Goal: Task Accomplishment & Management: Manage account settings

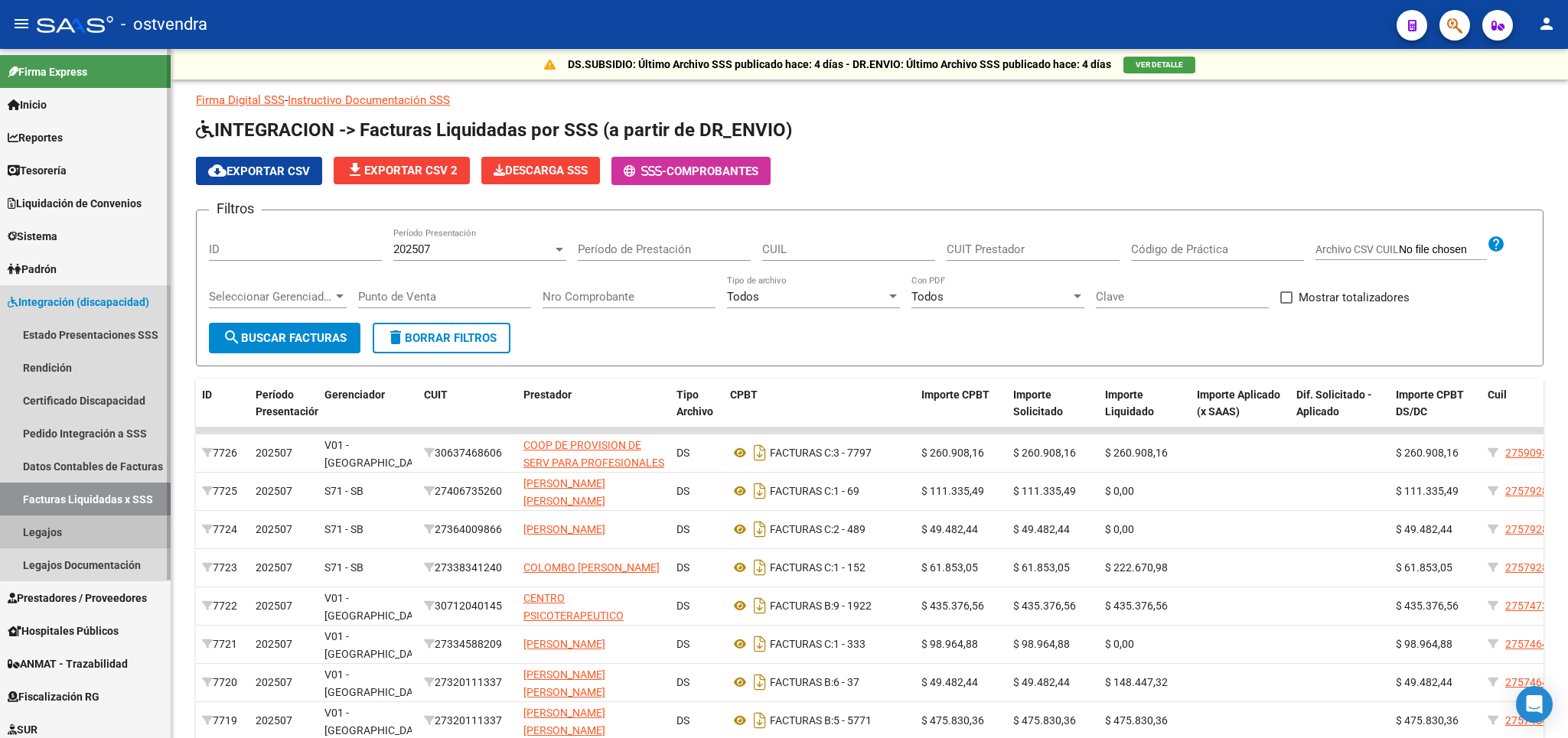
click at [40, 535] on link "Legajos" at bounding box center [85, 532] width 170 height 33
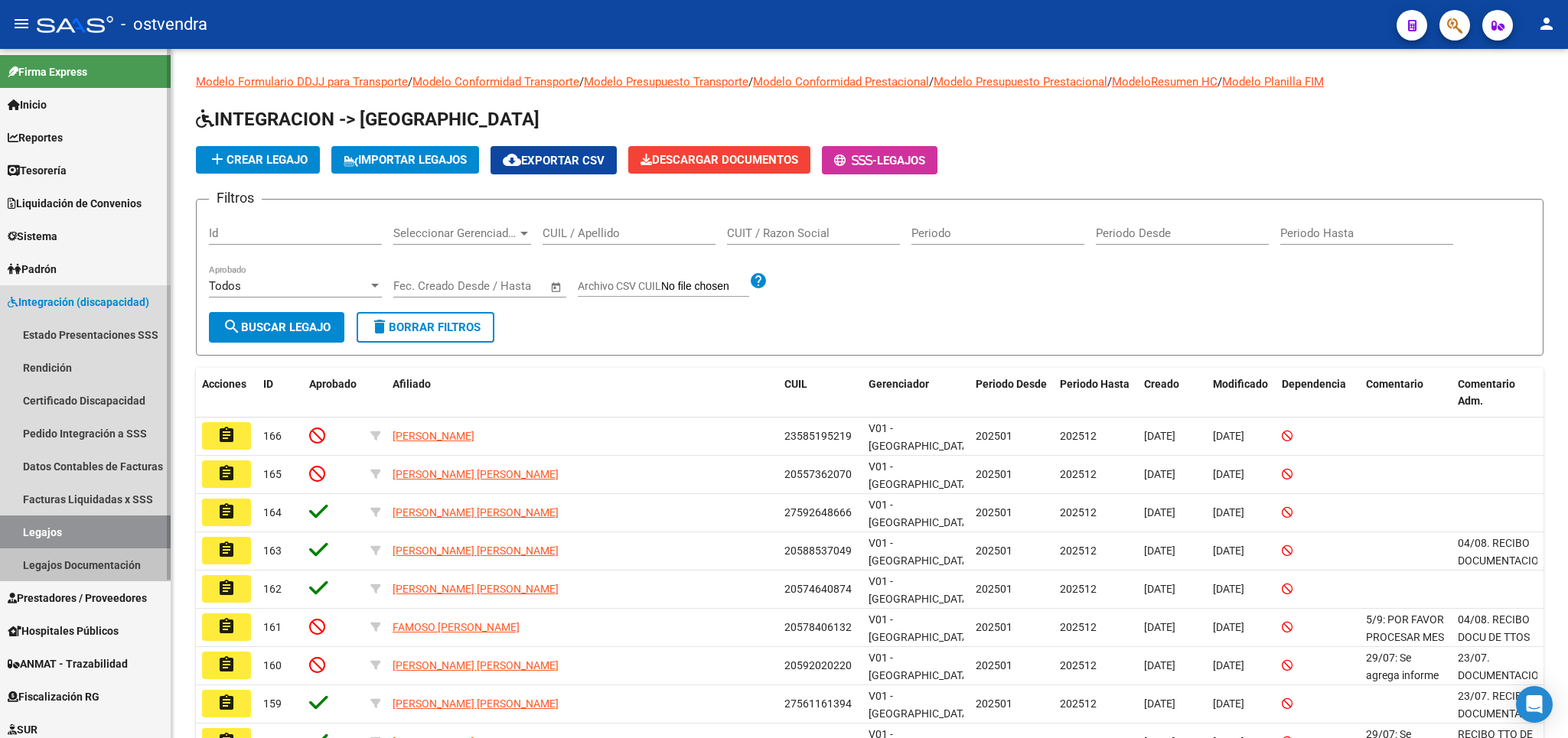
click at [91, 555] on link "Legajos Documentación" at bounding box center [85, 565] width 170 height 33
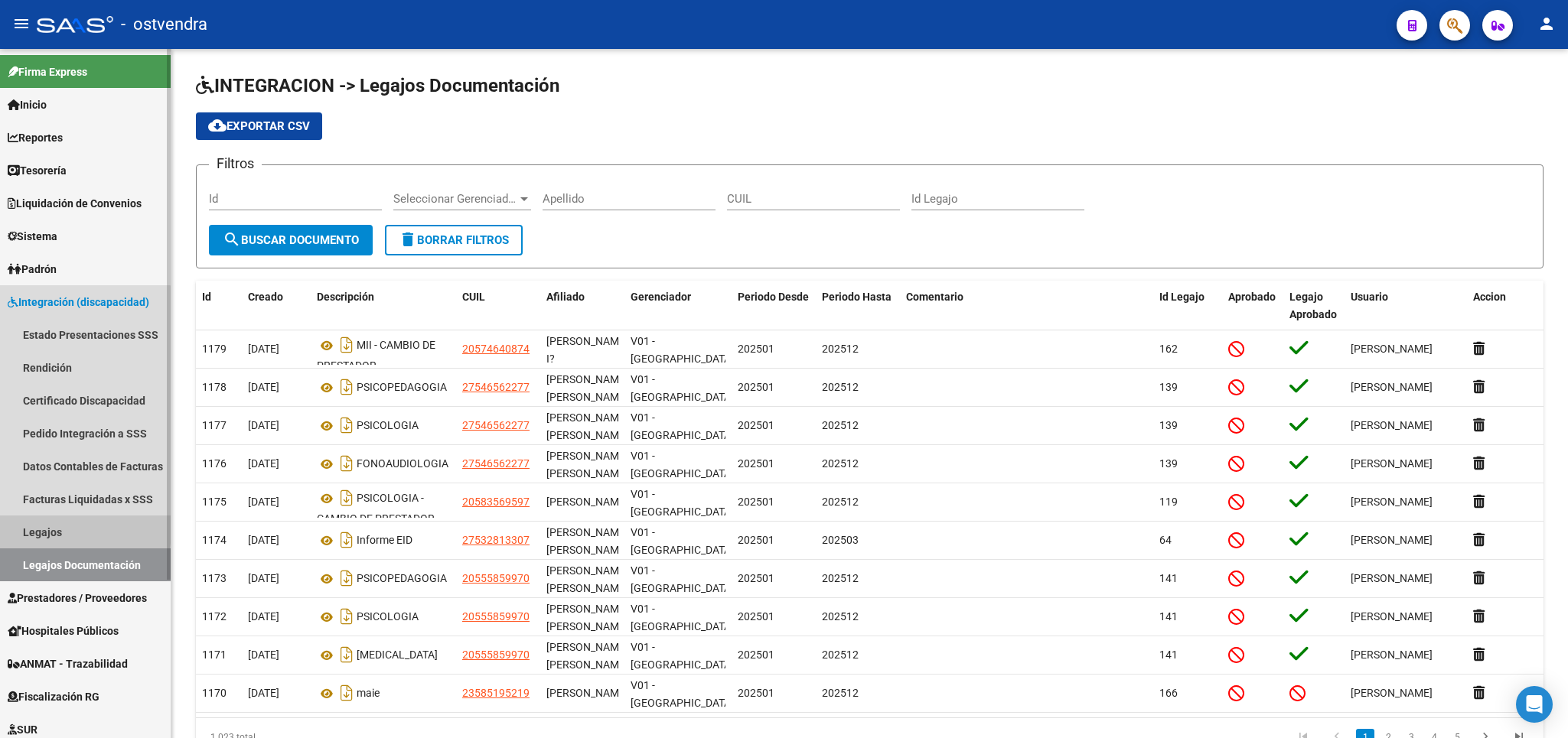
click at [55, 525] on link "Legajos" at bounding box center [85, 532] width 170 height 33
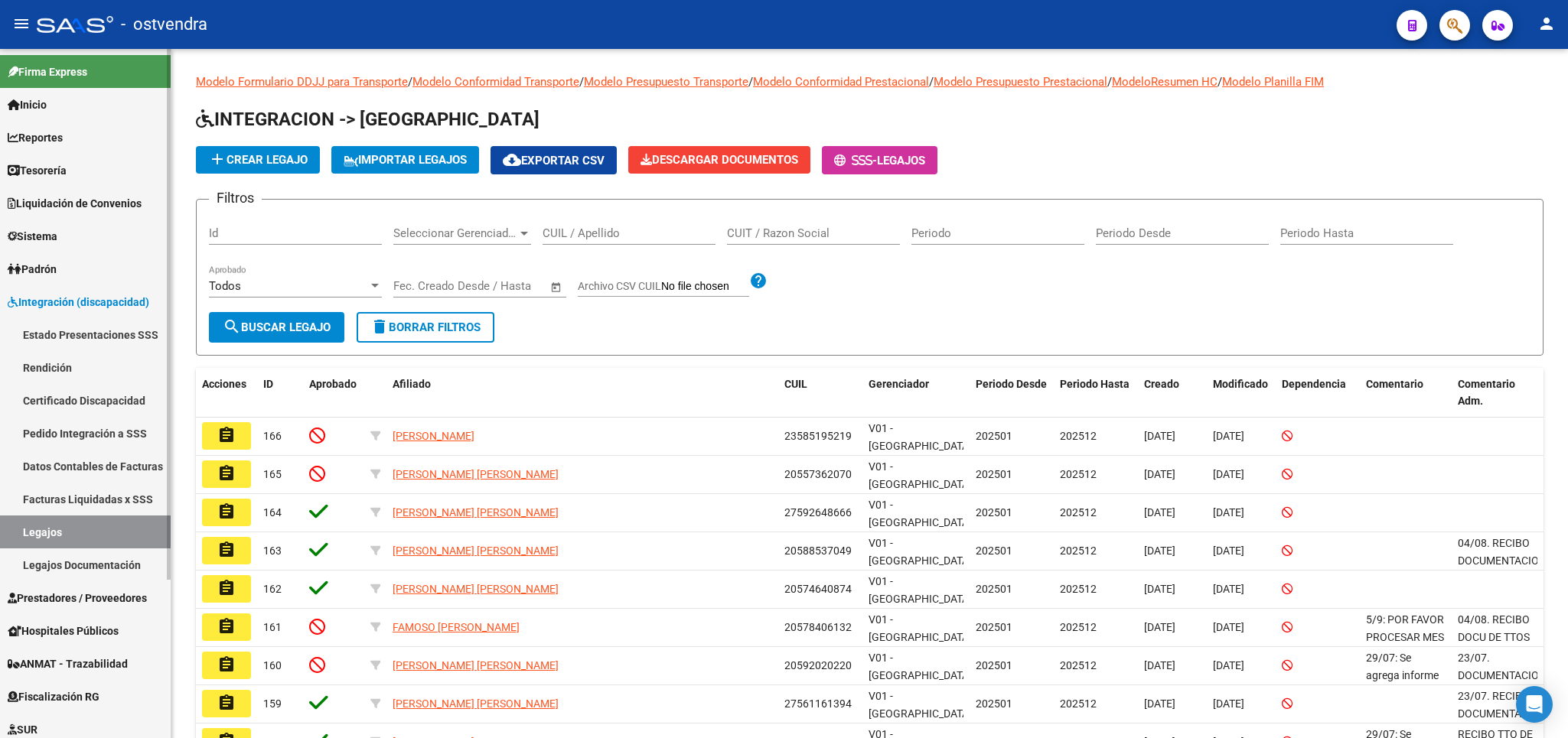
click at [86, 570] on link "Legajos Documentación" at bounding box center [85, 565] width 170 height 33
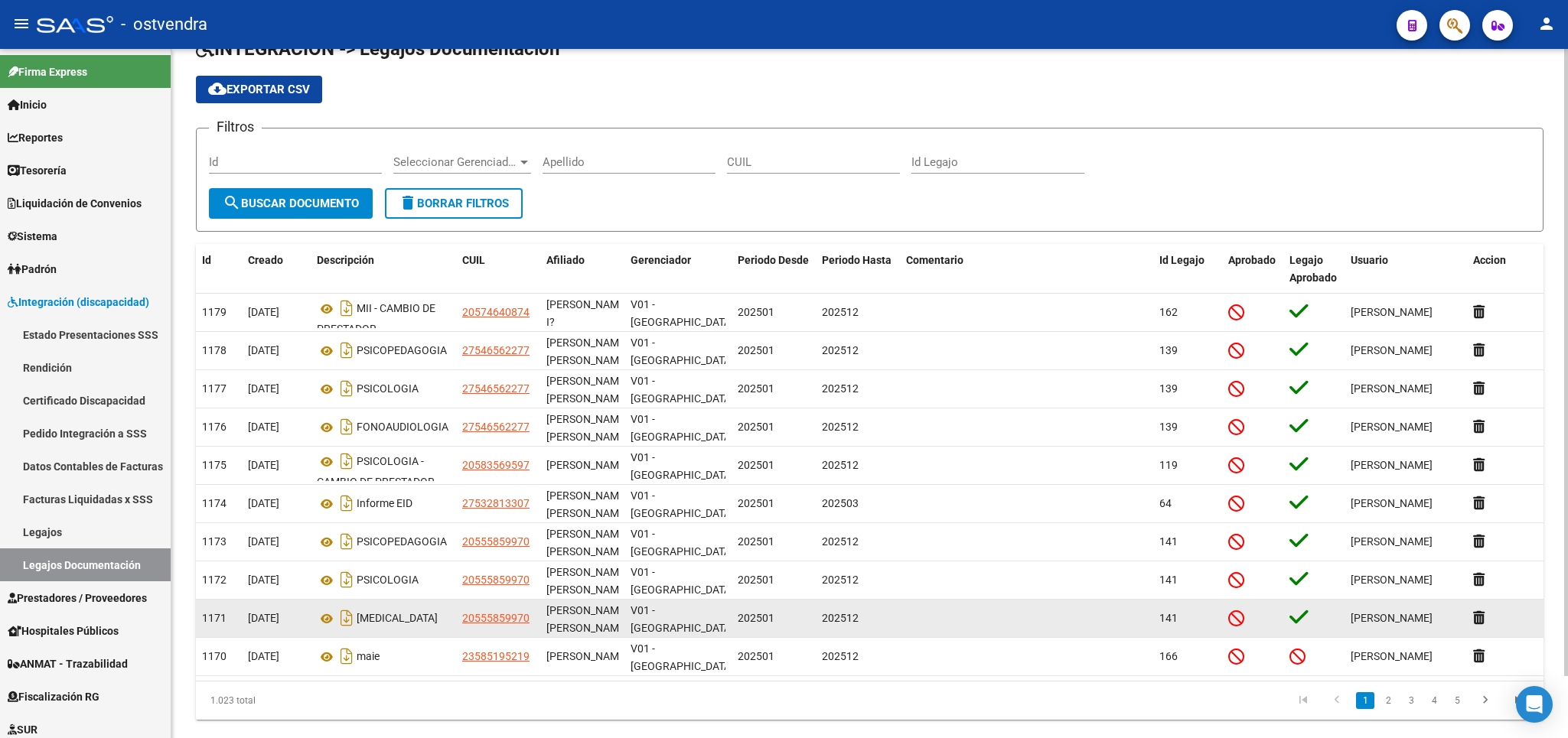
scroll to position [67, 0]
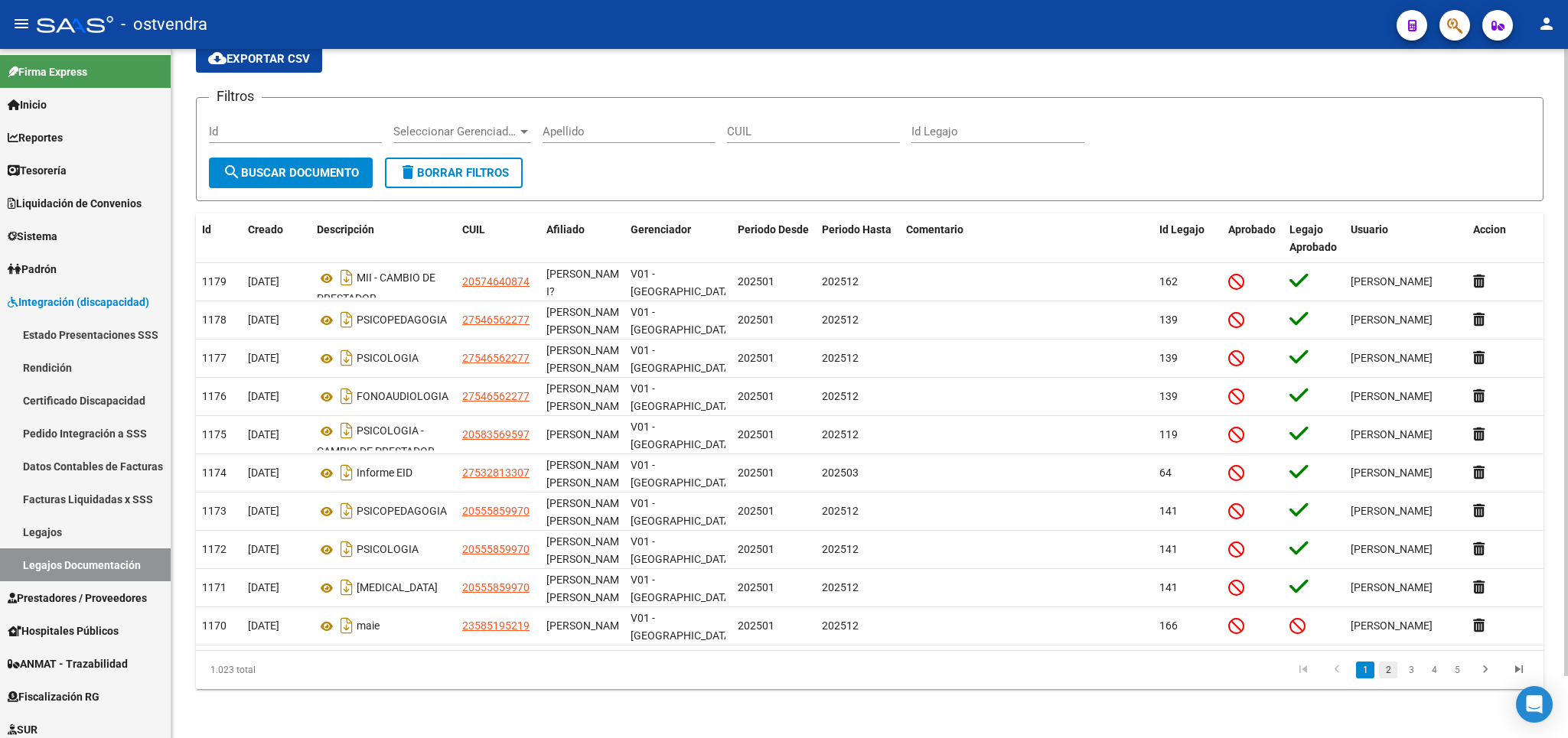
click at [1388, 670] on link "2" at bounding box center [1388, 671] width 19 height 17
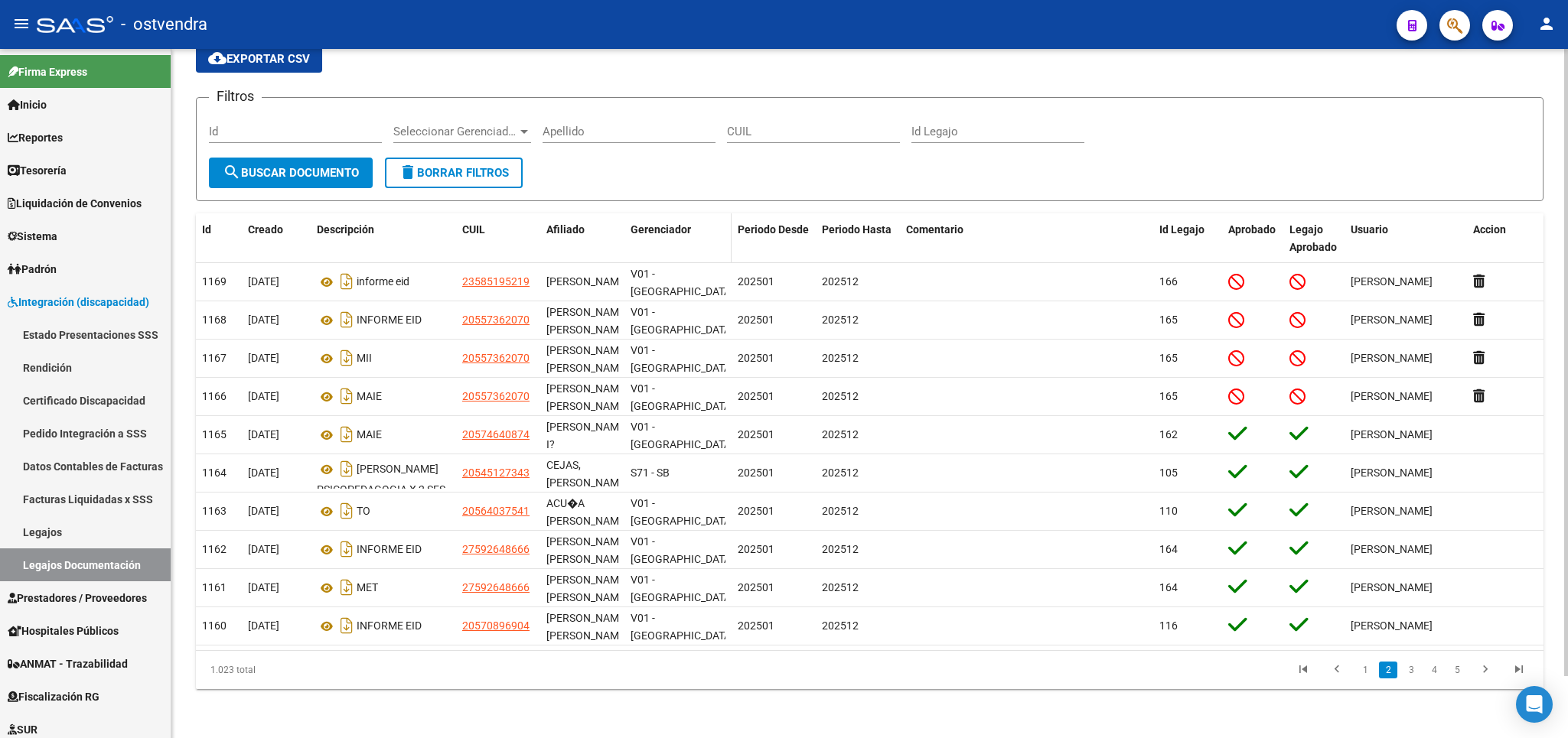
scroll to position [0, 0]
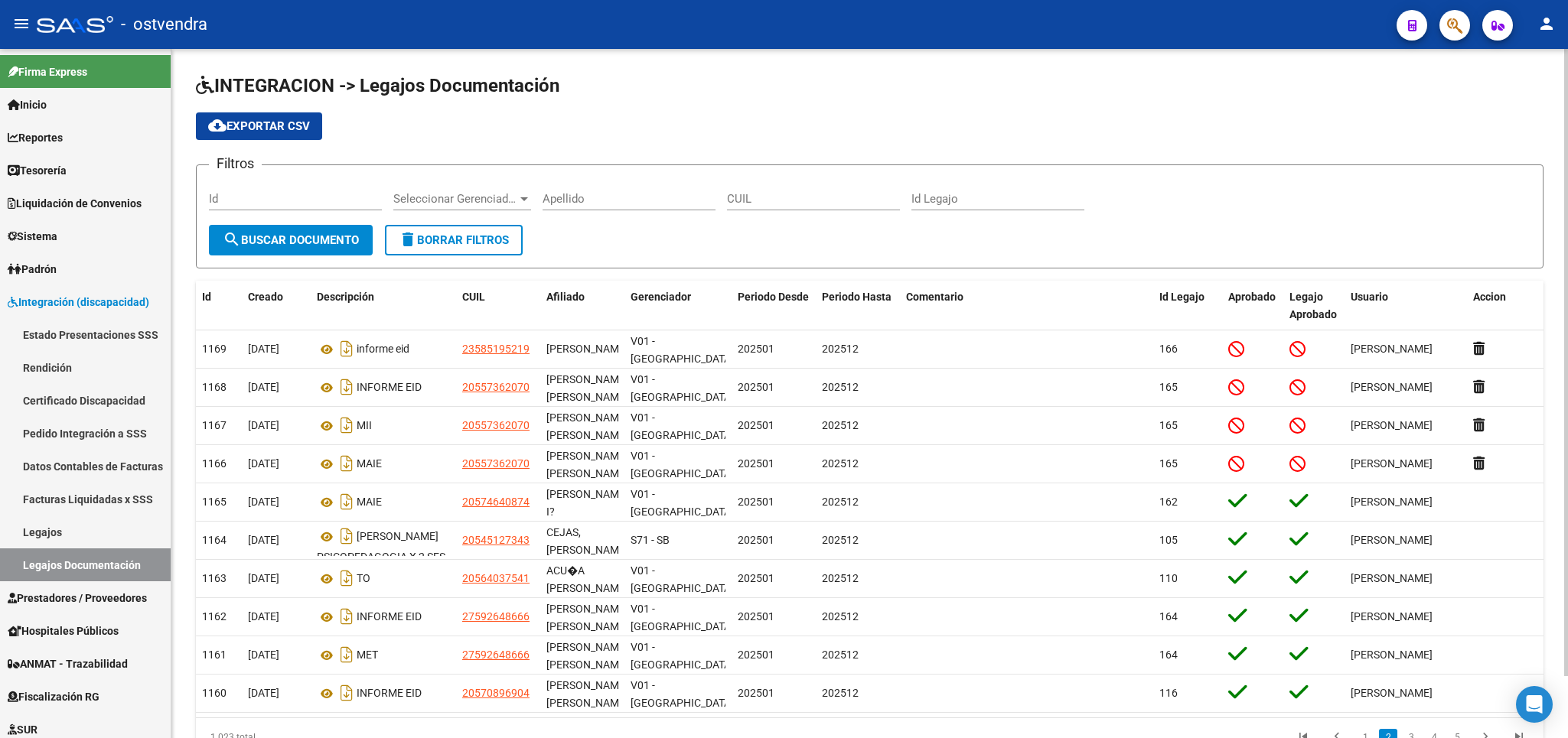
click at [587, 202] on input "Apellido" at bounding box center [629, 199] width 173 height 14
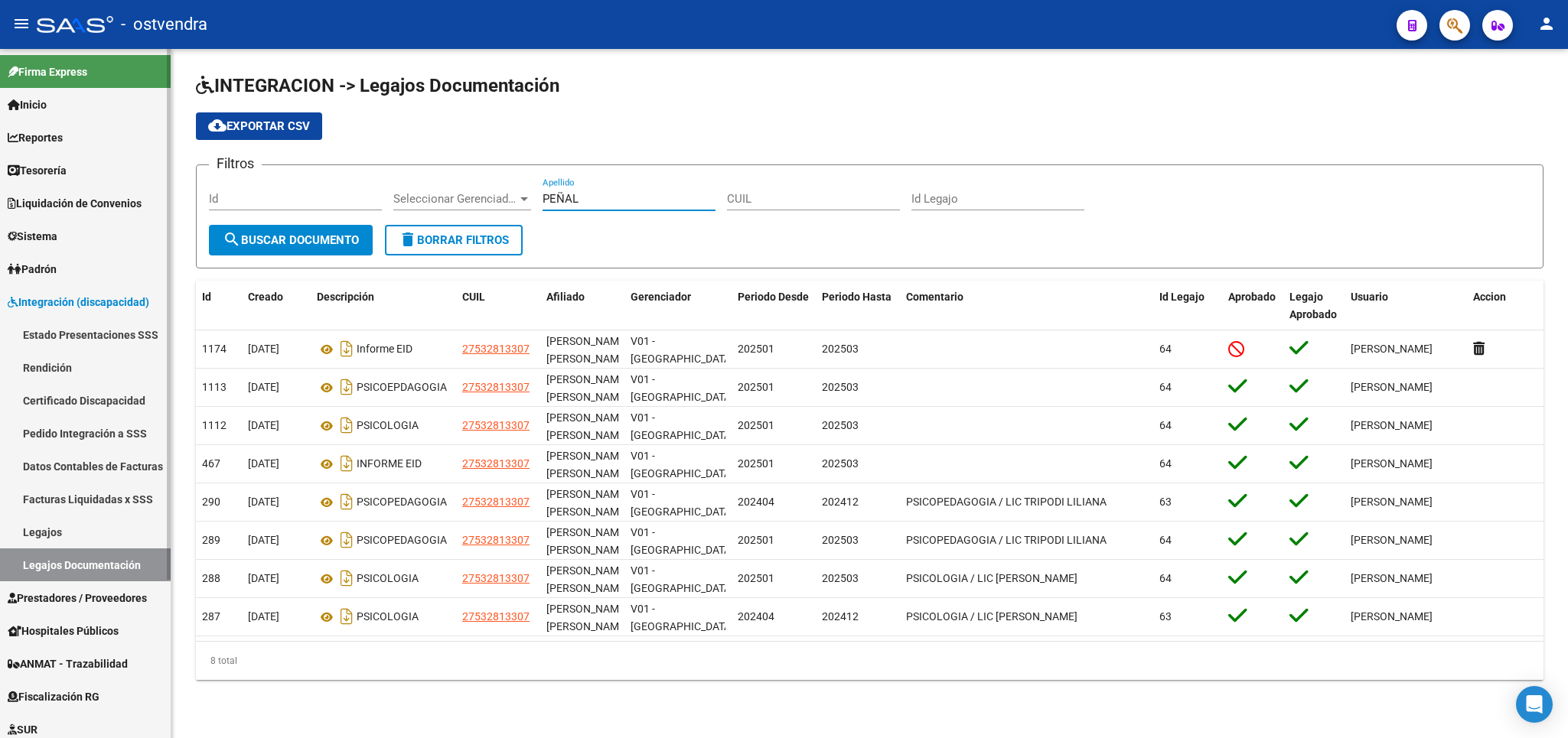
type input "PEÑAL"
drag, startPoint x: 56, startPoint y: 529, endPoint x: 75, endPoint y: 519, distance: 21.5
click at [60, 528] on link "Legajos" at bounding box center [85, 532] width 170 height 33
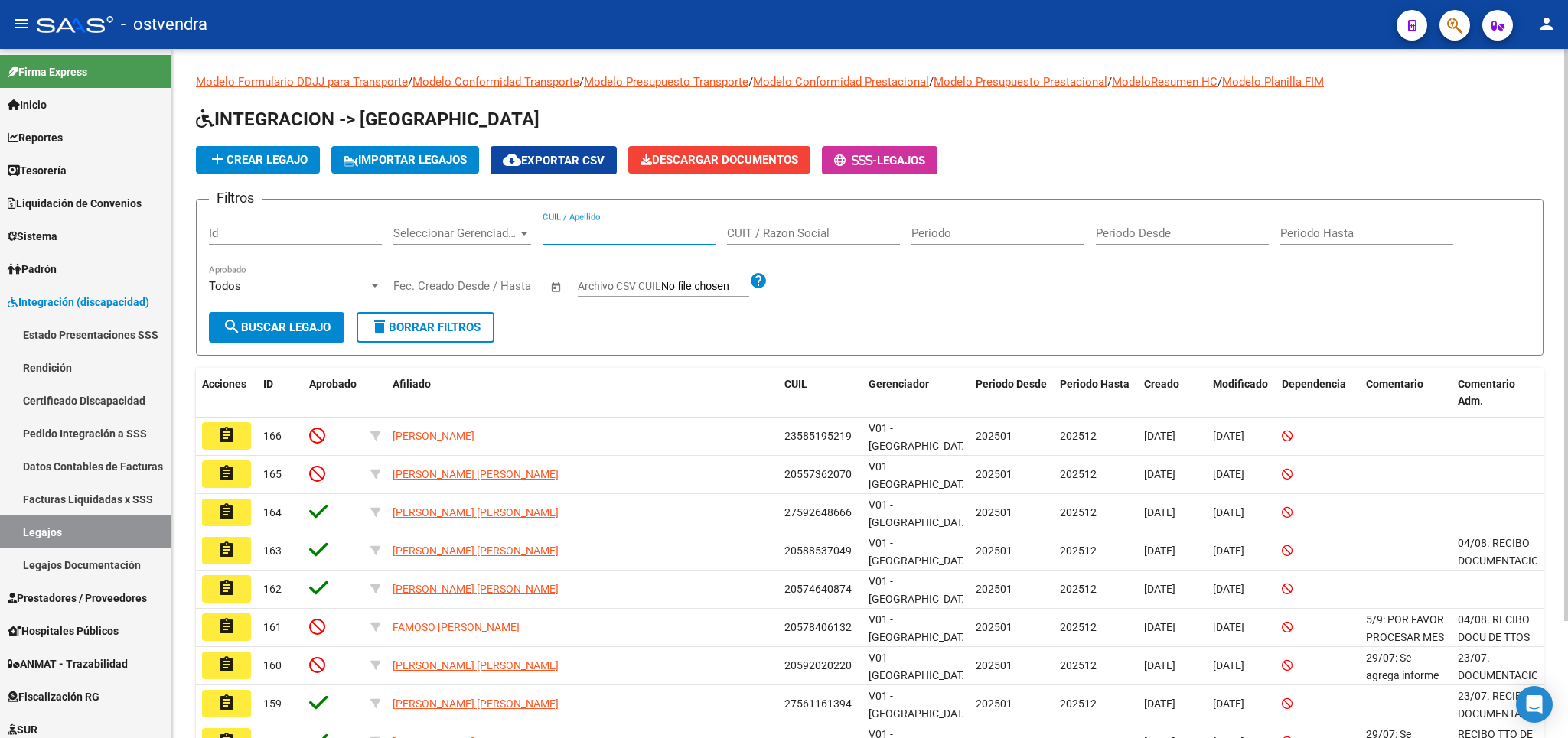
click at [584, 239] on input "CUIL / Apellido" at bounding box center [629, 233] width 173 height 14
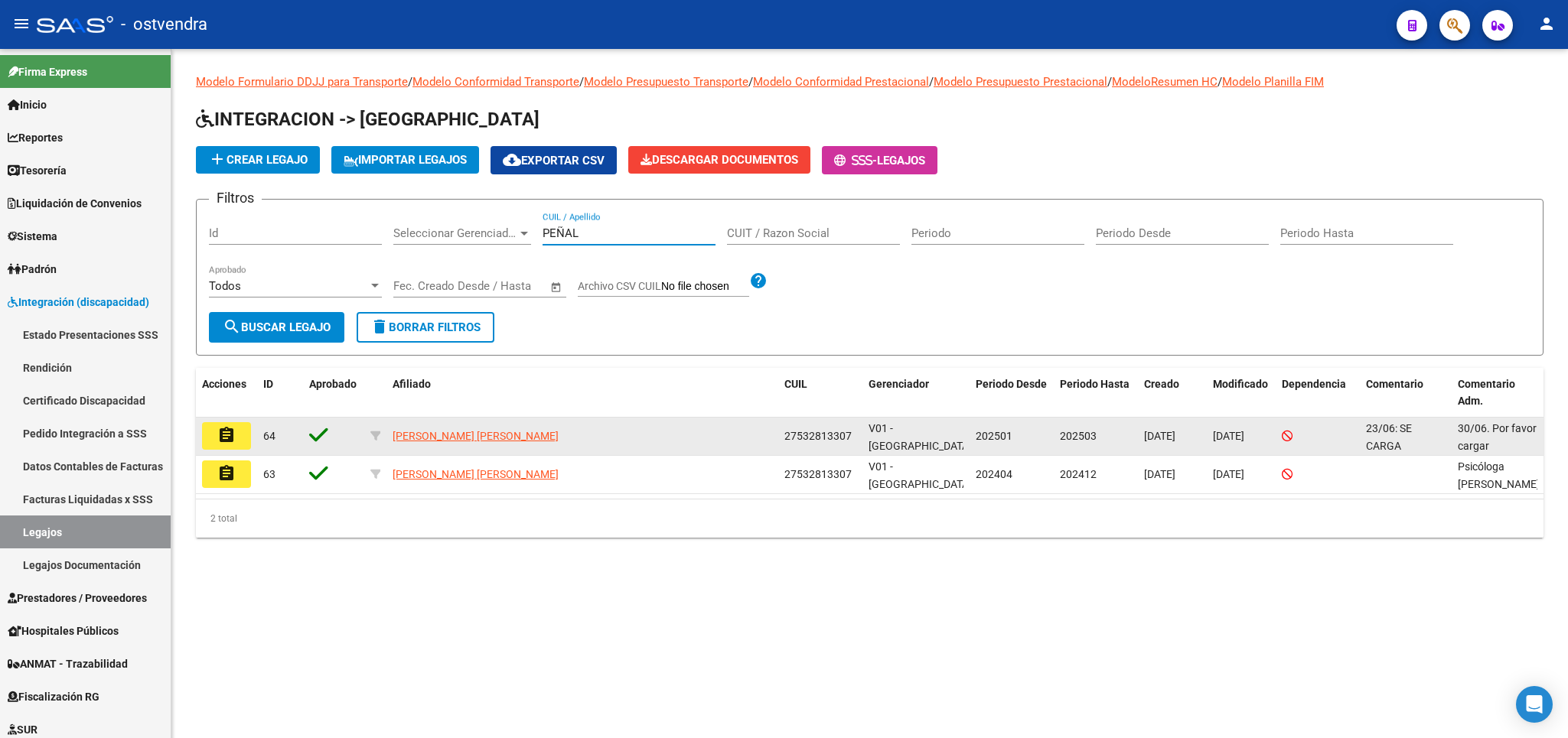
type input "PEÑAL"
click at [227, 436] on mat-icon "assignment" at bounding box center [227, 435] width 19 height 19
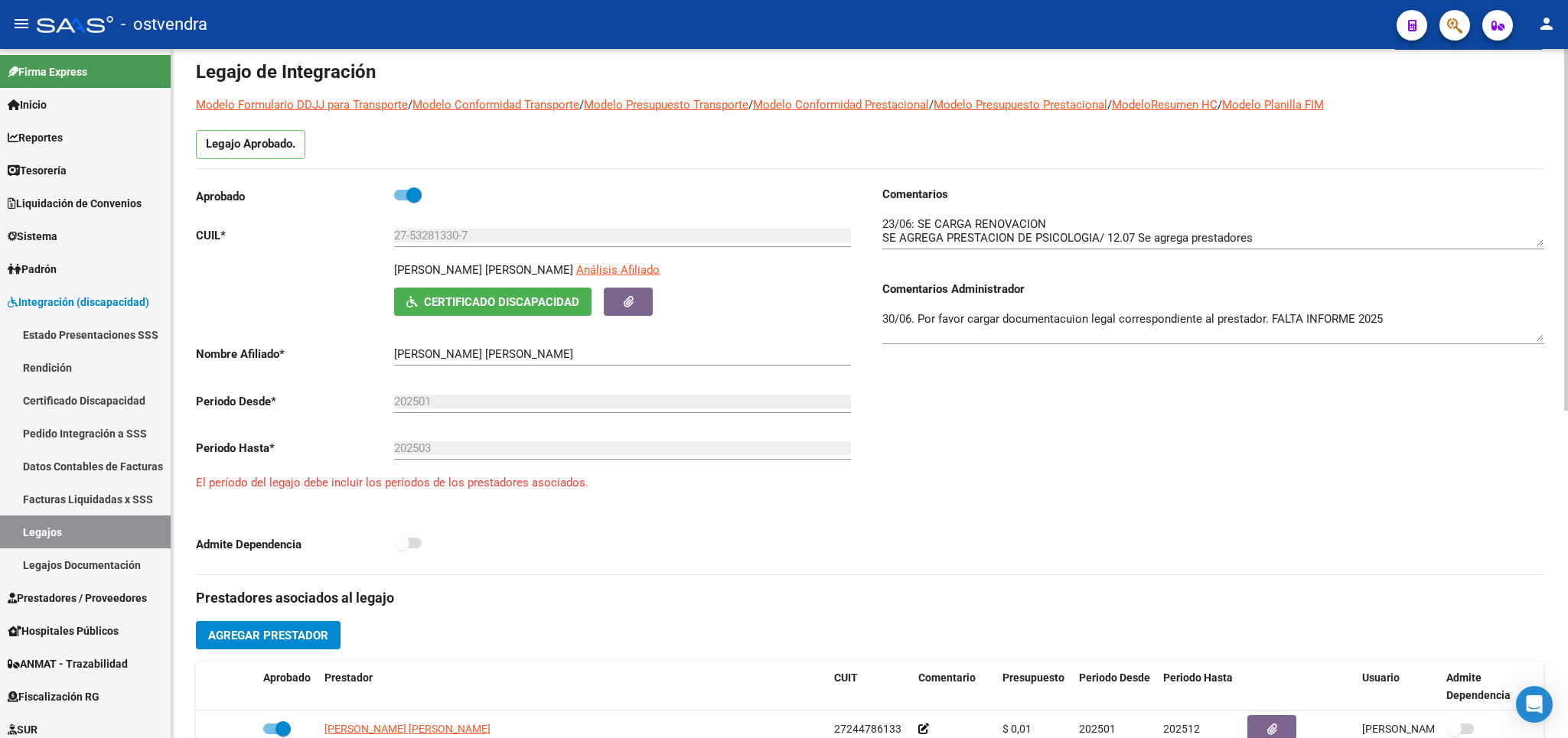
scroll to position [90, 0]
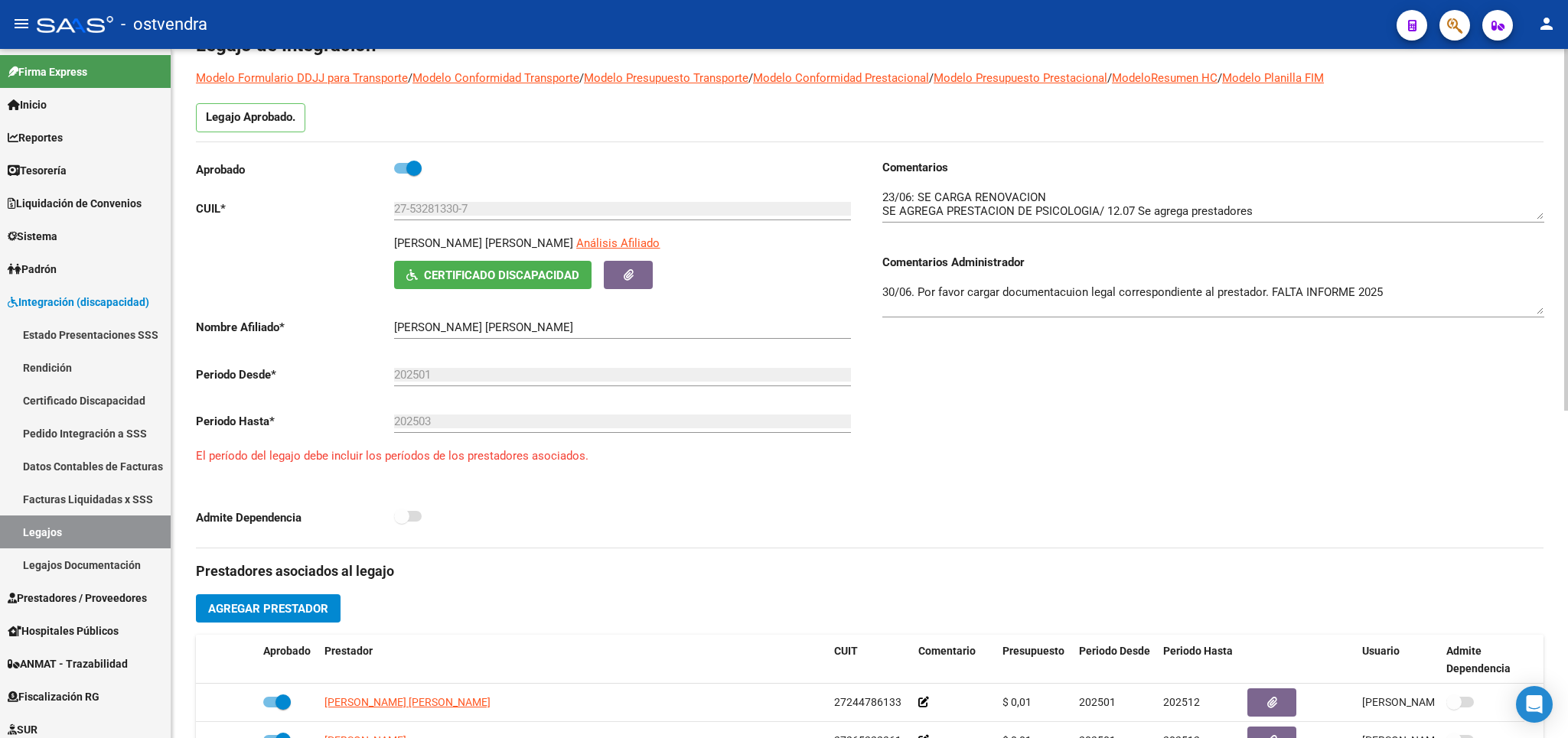
click at [1393, 307] on textarea "30/06. Por favor cargar documentacuion legal correspondiente al prestador. FALT…" at bounding box center [1213, 299] width 662 height 31
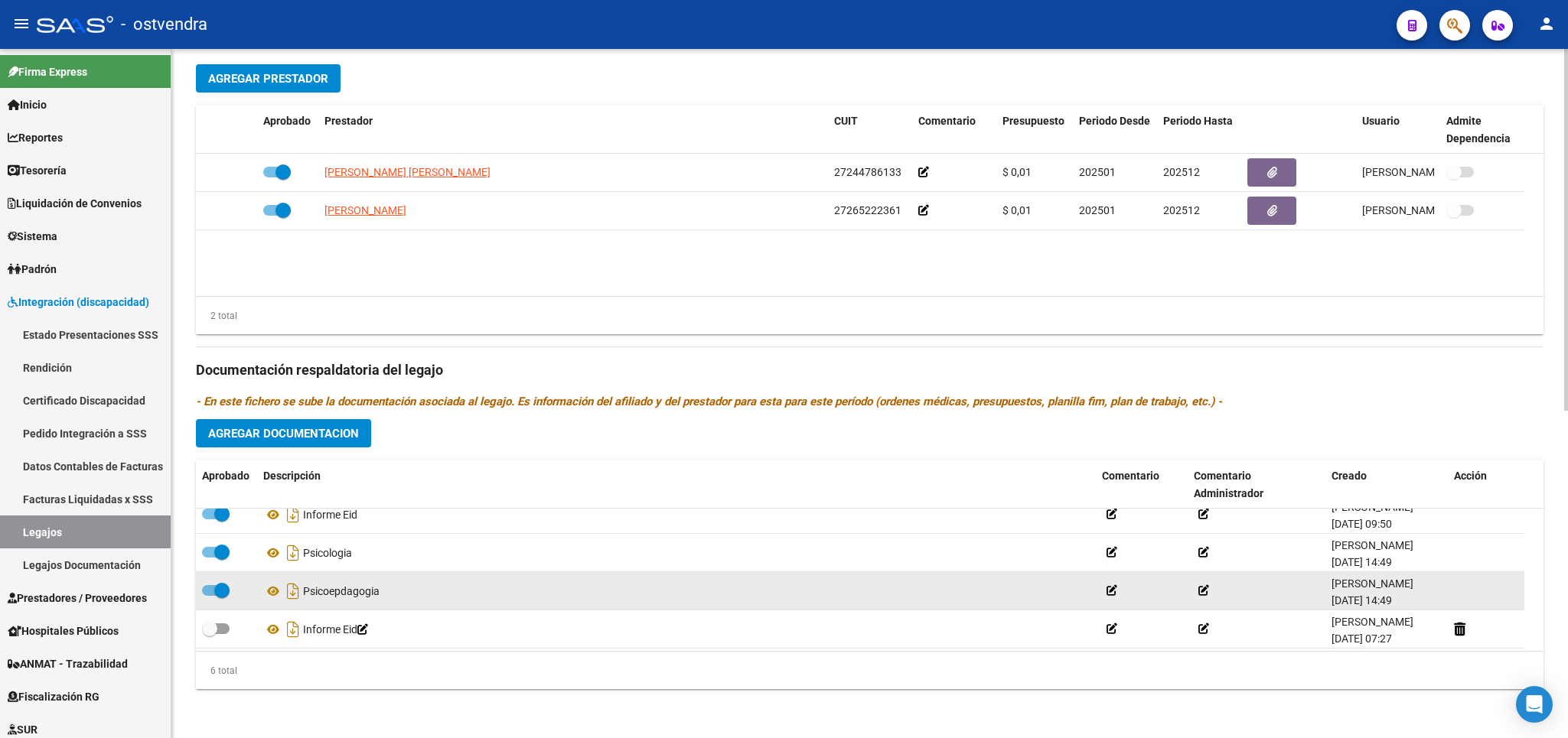
scroll to position [92, 0]
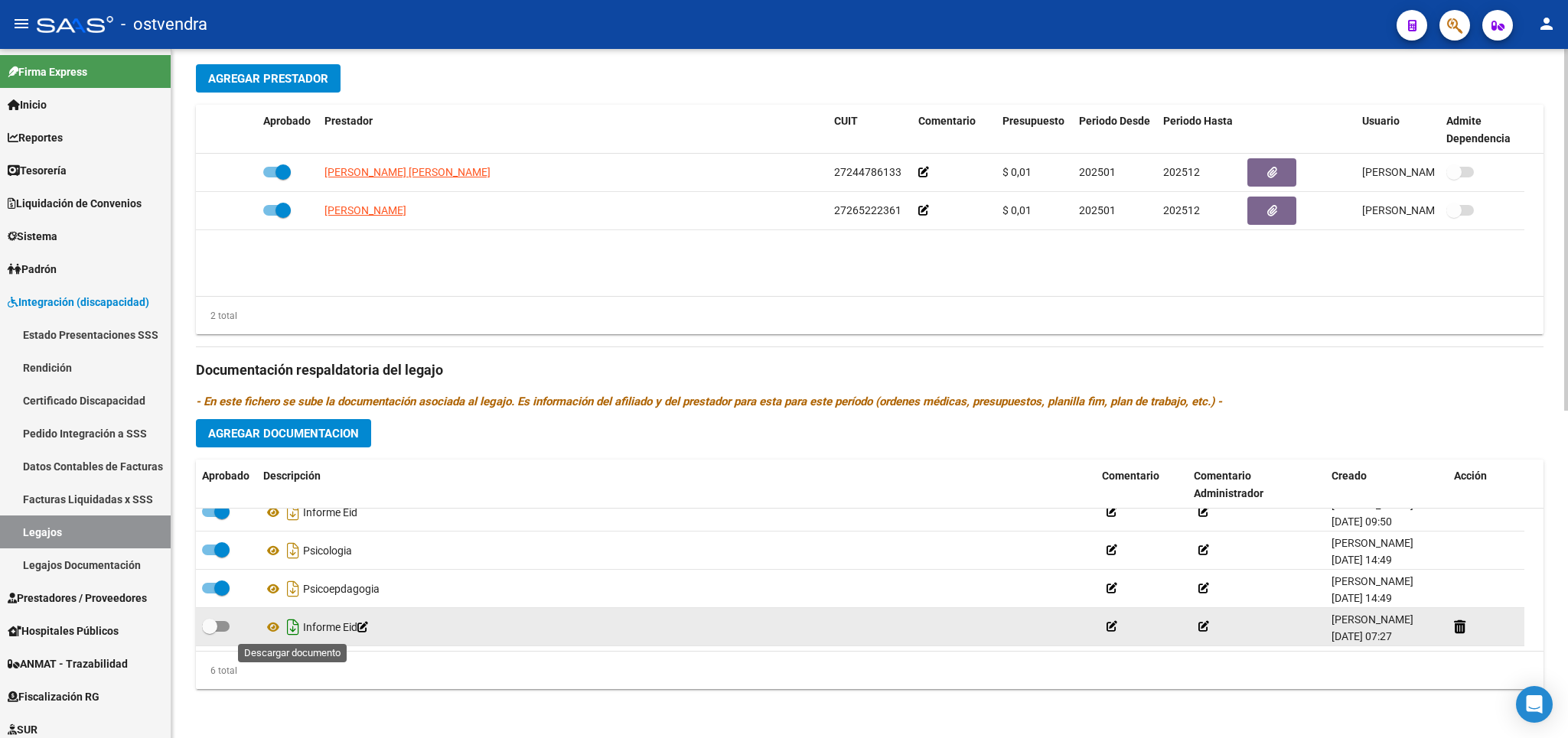
type textarea "30/06. Por favor cargar documentacuion legal correspondiente al prestador. FALT…"
click at [295, 628] on icon "Descargar documento" at bounding box center [292, 627] width 20 height 24
click at [214, 630] on span at bounding box center [210, 627] width 15 height 15
click at [210, 632] on input "checkbox" at bounding box center [209, 632] width 1 height 1
checkbox input "true"
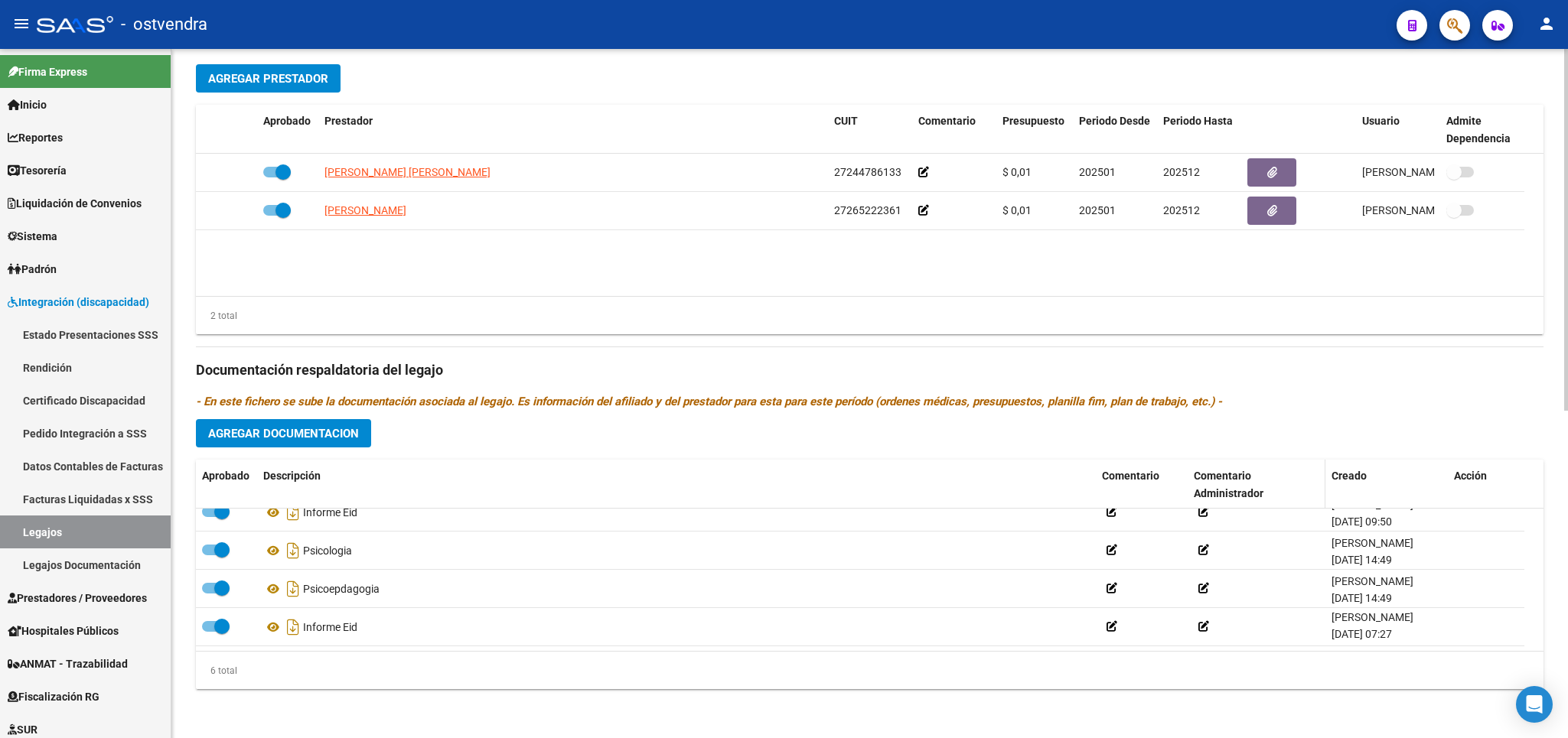
scroll to position [0, 0]
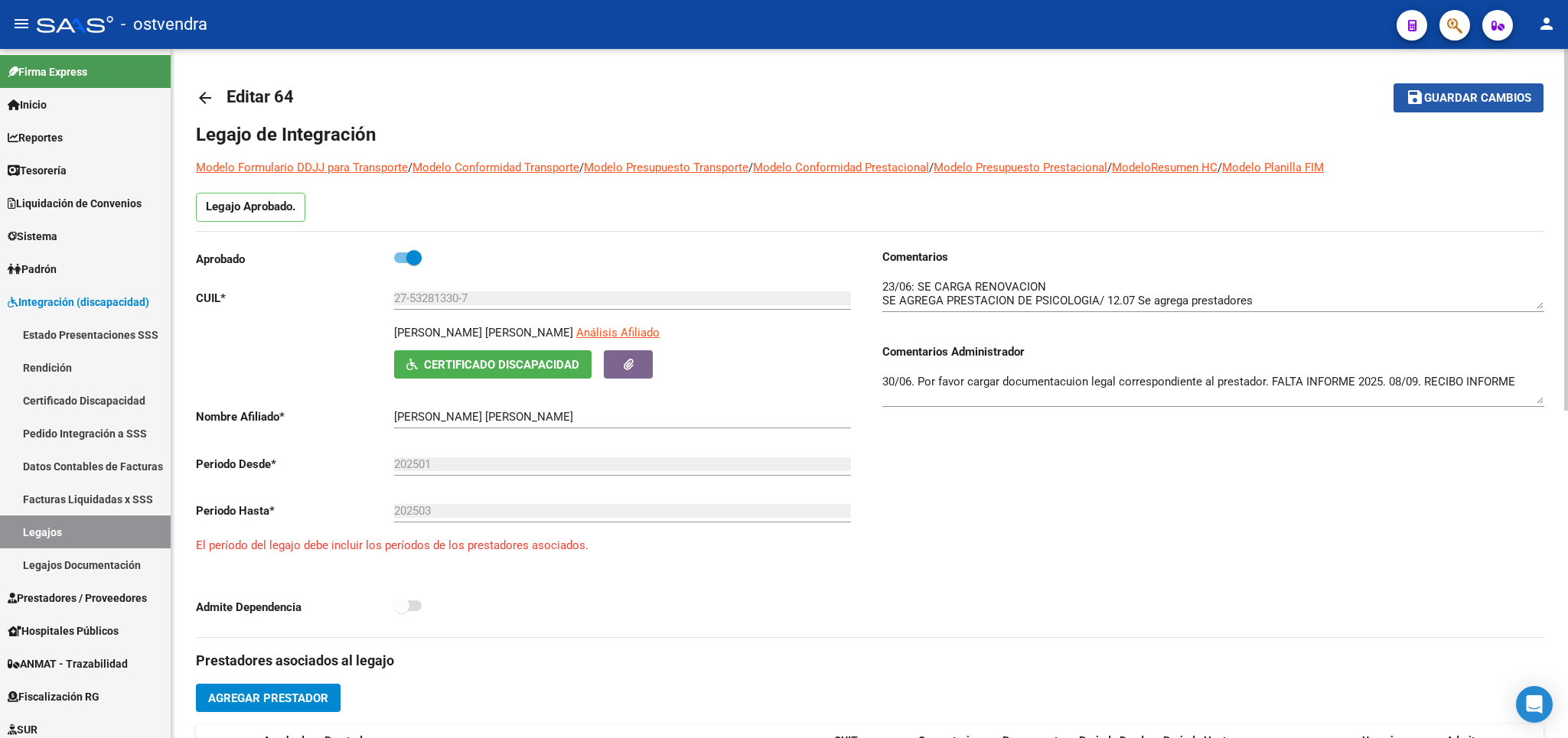
click at [1466, 101] on span "Guardar cambios" at bounding box center [1477, 98] width 107 height 14
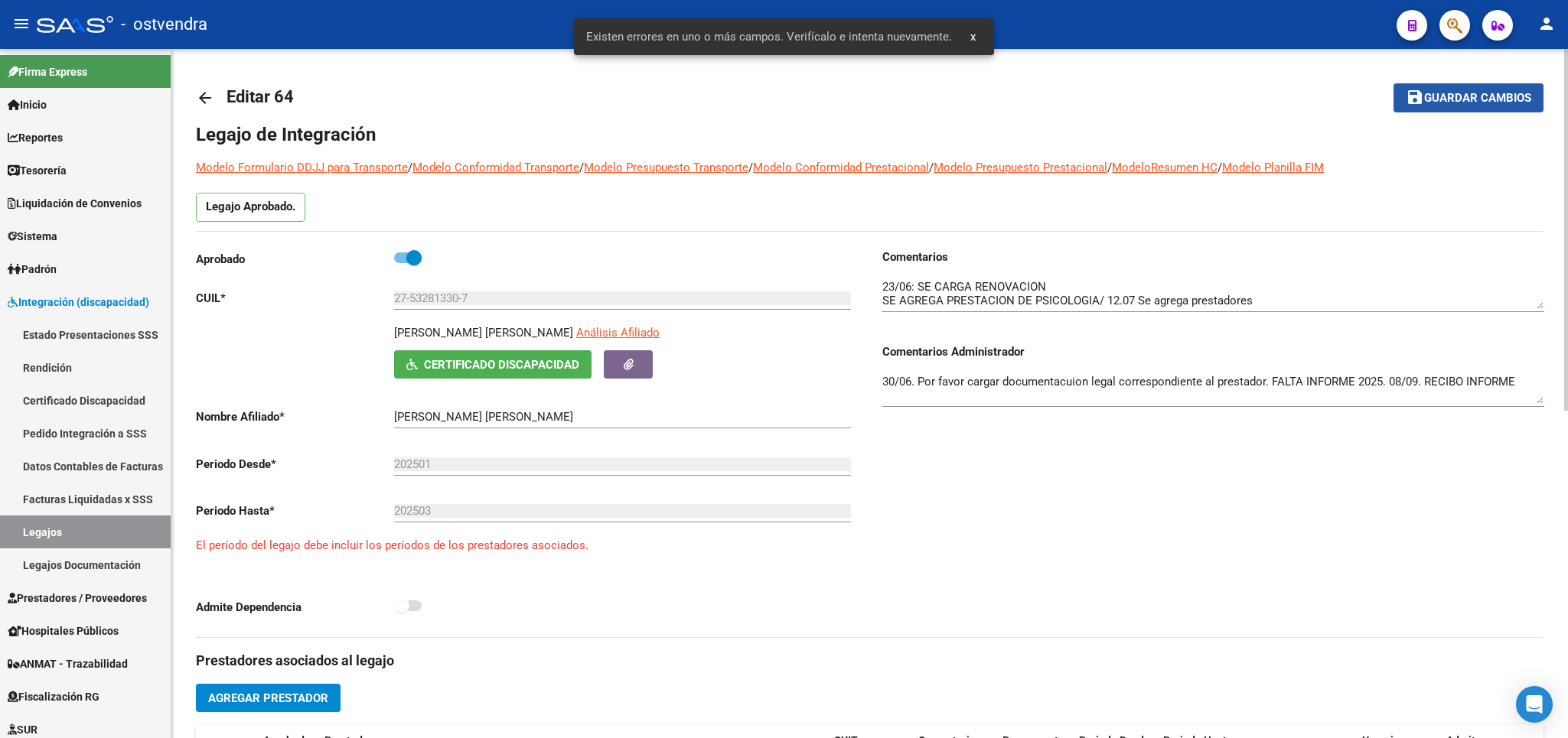
click at [1453, 96] on span "Guardar cambios" at bounding box center [1477, 98] width 107 height 14
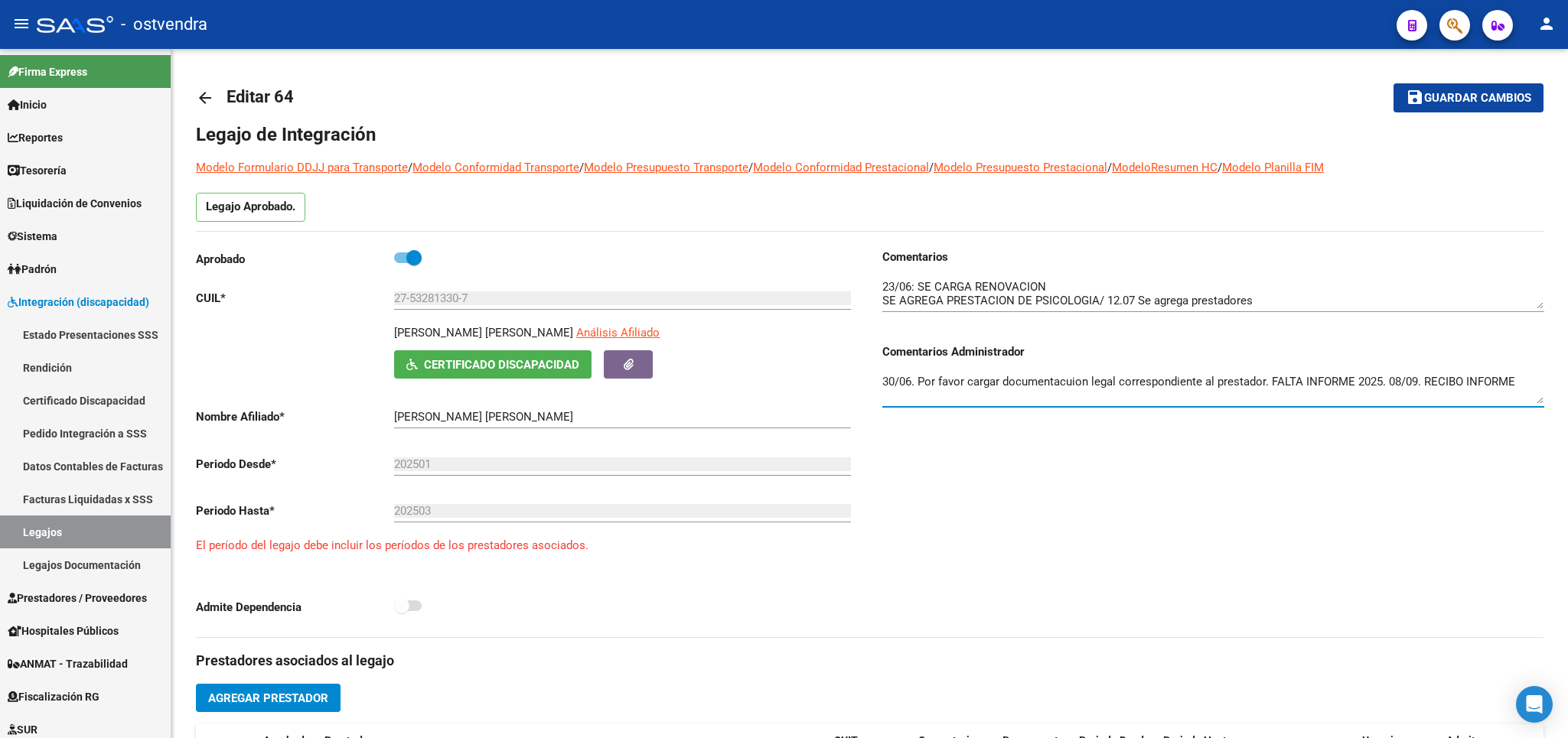
click at [1034, 381] on textarea "30/06. Por favor cargar documentacuion legal correspondiente al prestador. FALT…" at bounding box center [1213, 389] width 662 height 31
type textarea "30/06. Por favor cargar documentación legal correspondiente al prestador. FALTA…"
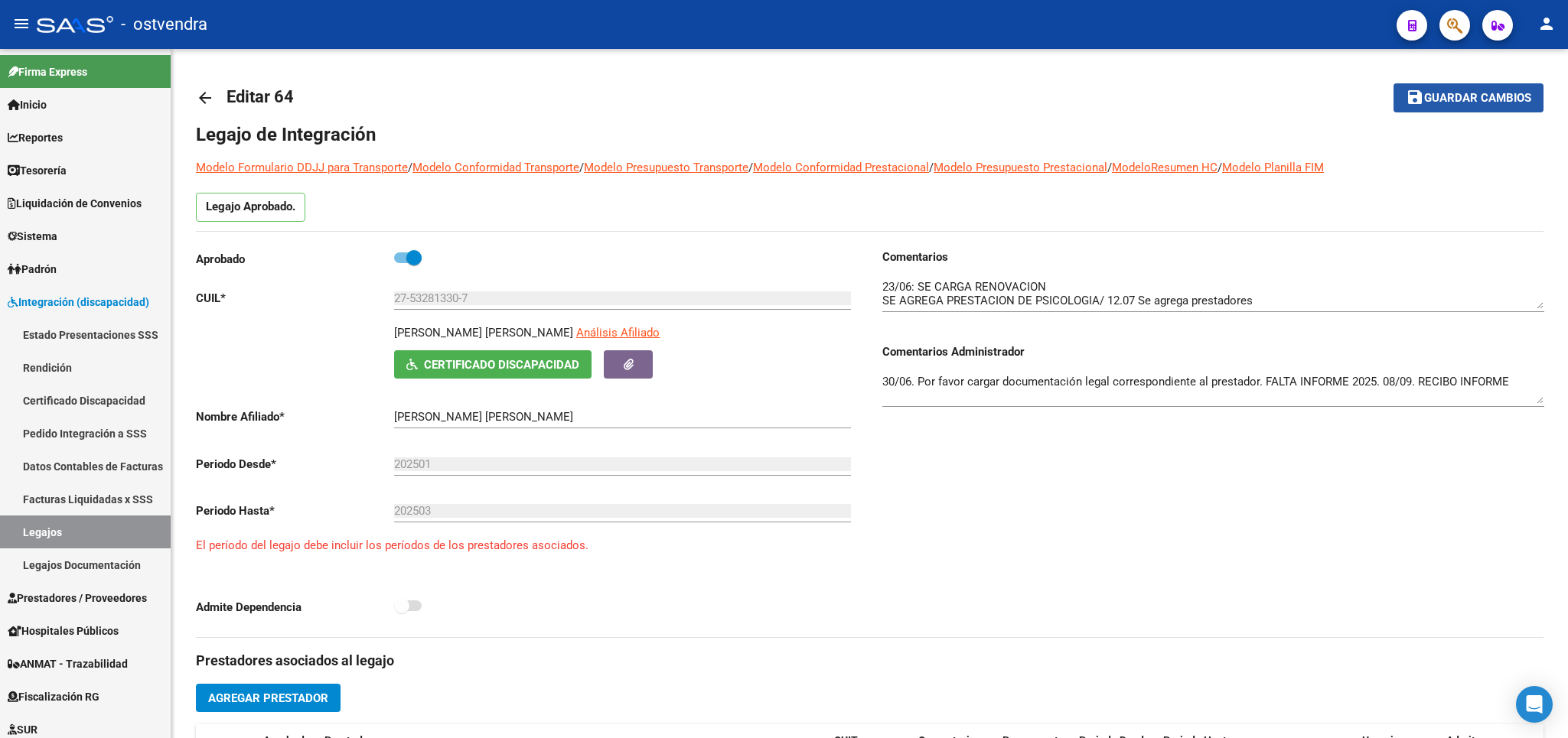
click at [1494, 101] on span "Guardar cambios" at bounding box center [1477, 98] width 107 height 14
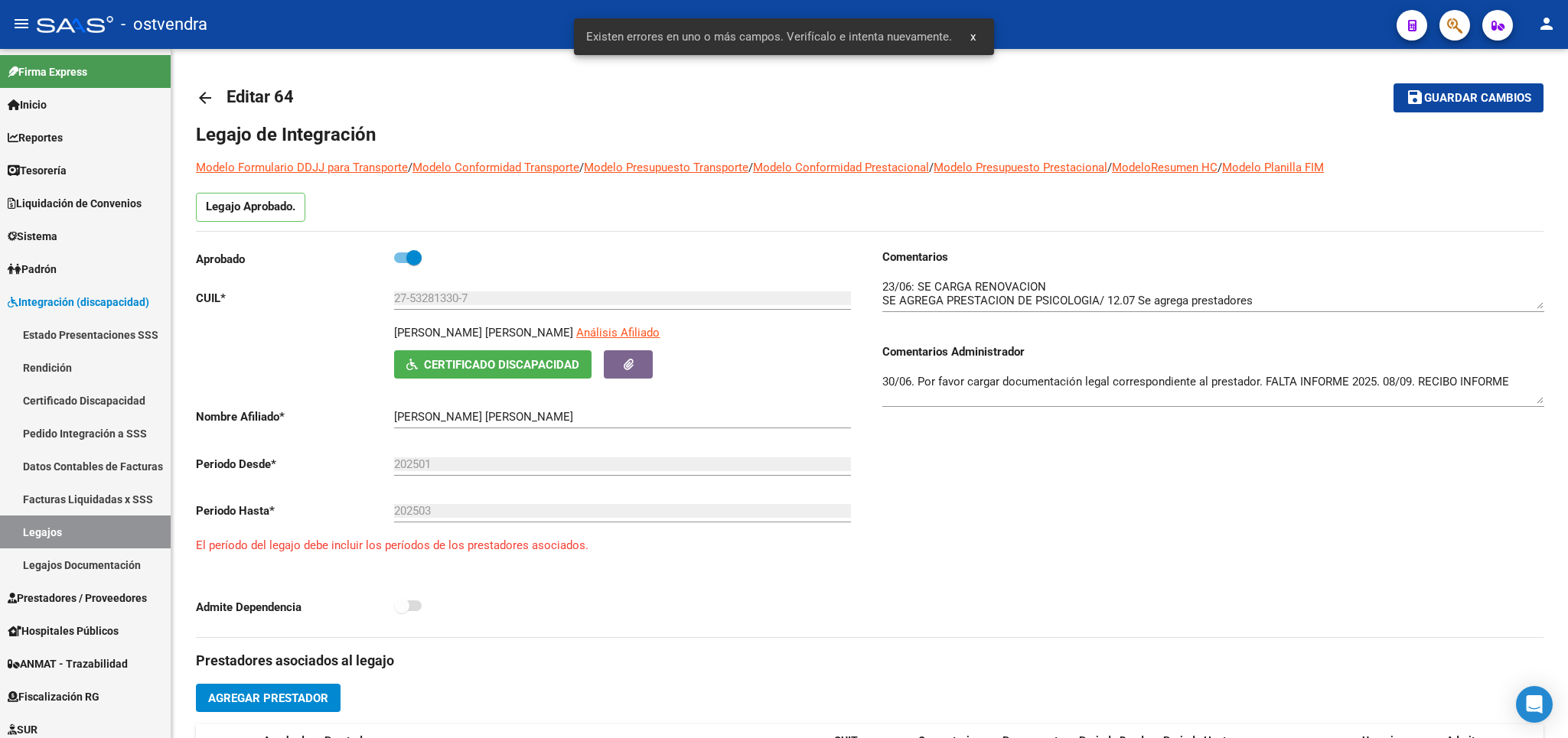
click at [1156, 198] on div "Legajo Aprobado." at bounding box center [869, 212] width 1347 height 38
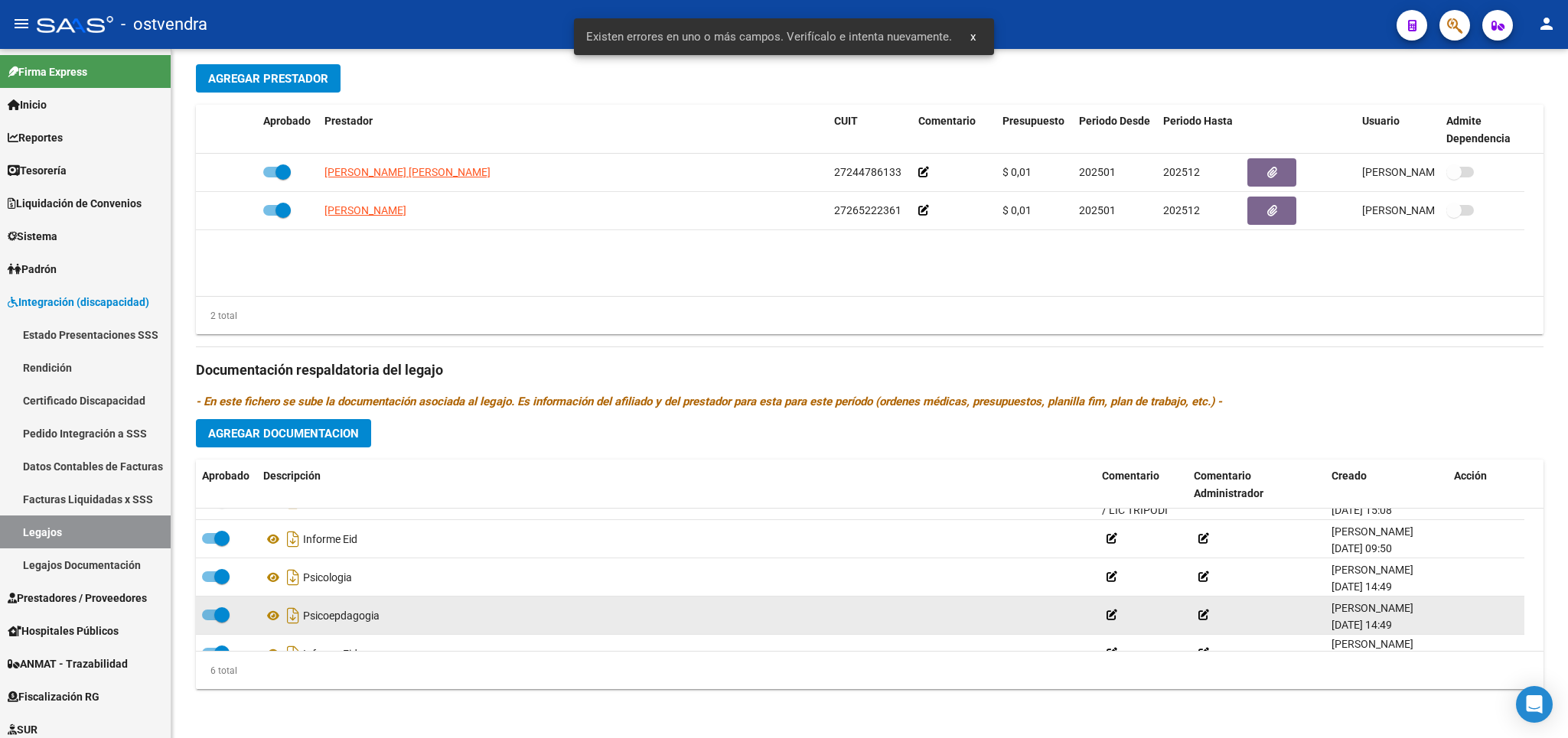
scroll to position [92, 0]
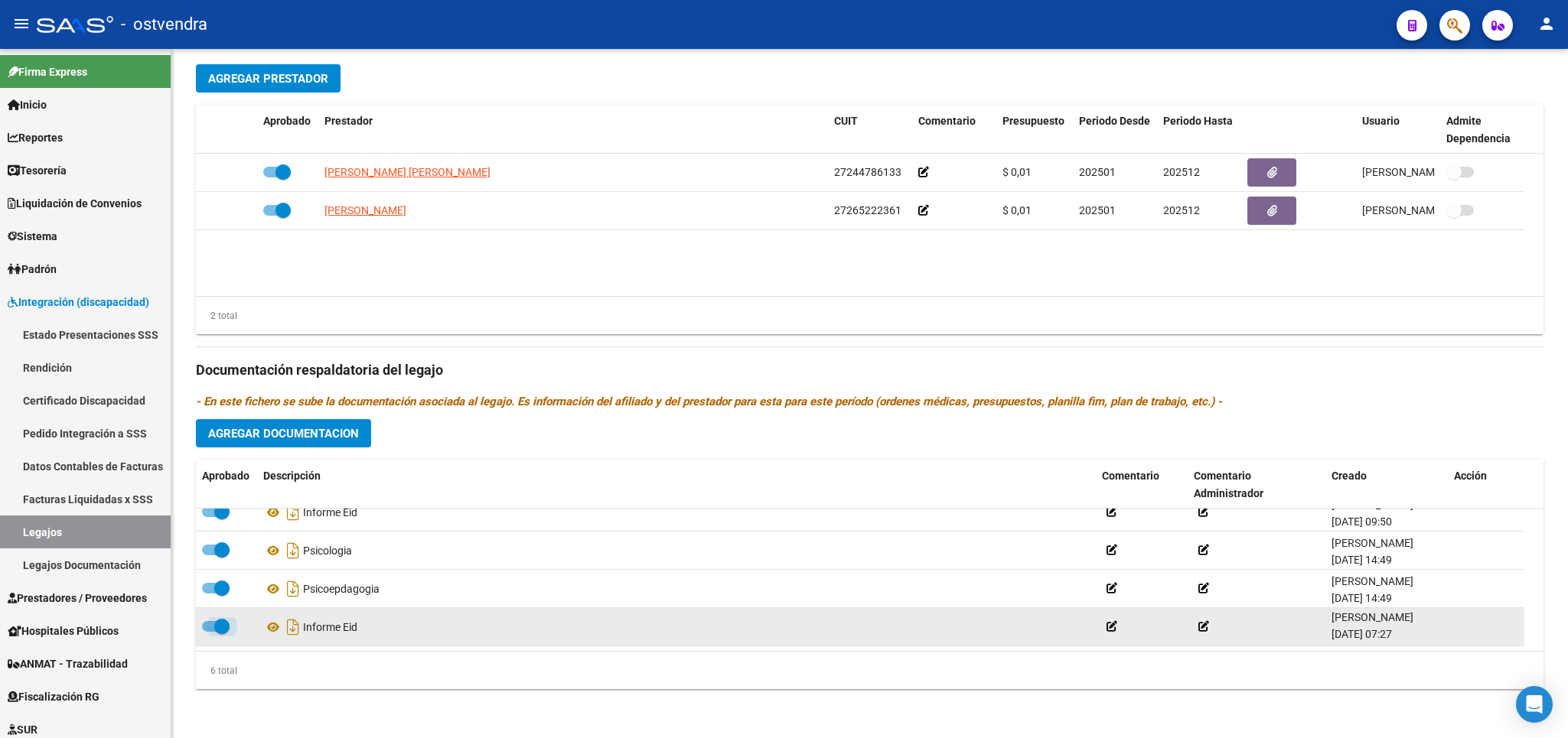
click at [225, 628] on span at bounding box center [222, 627] width 15 height 15
click at [210, 632] on input "checkbox" at bounding box center [209, 632] width 1 height 1
checkbox input "false"
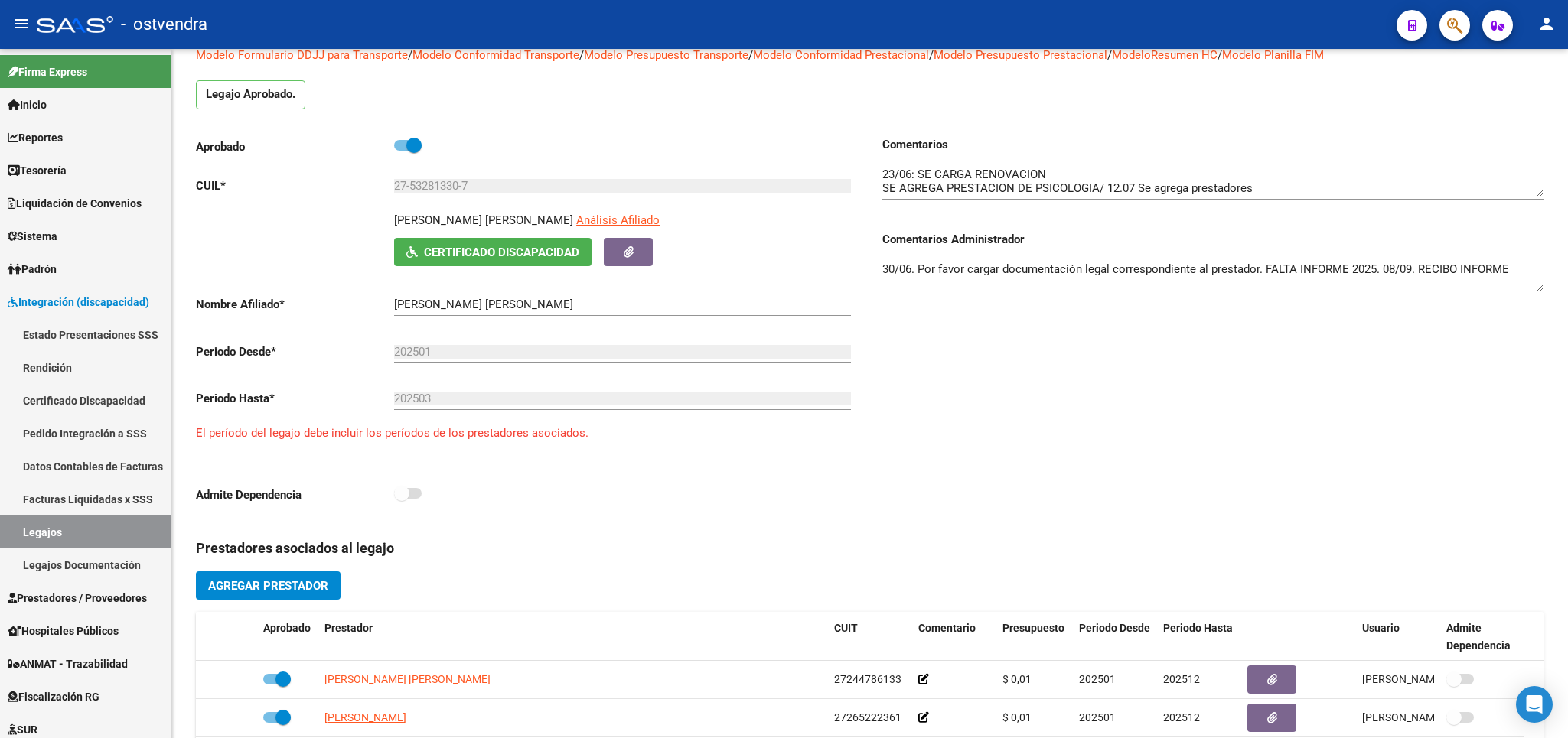
scroll to position [0, 0]
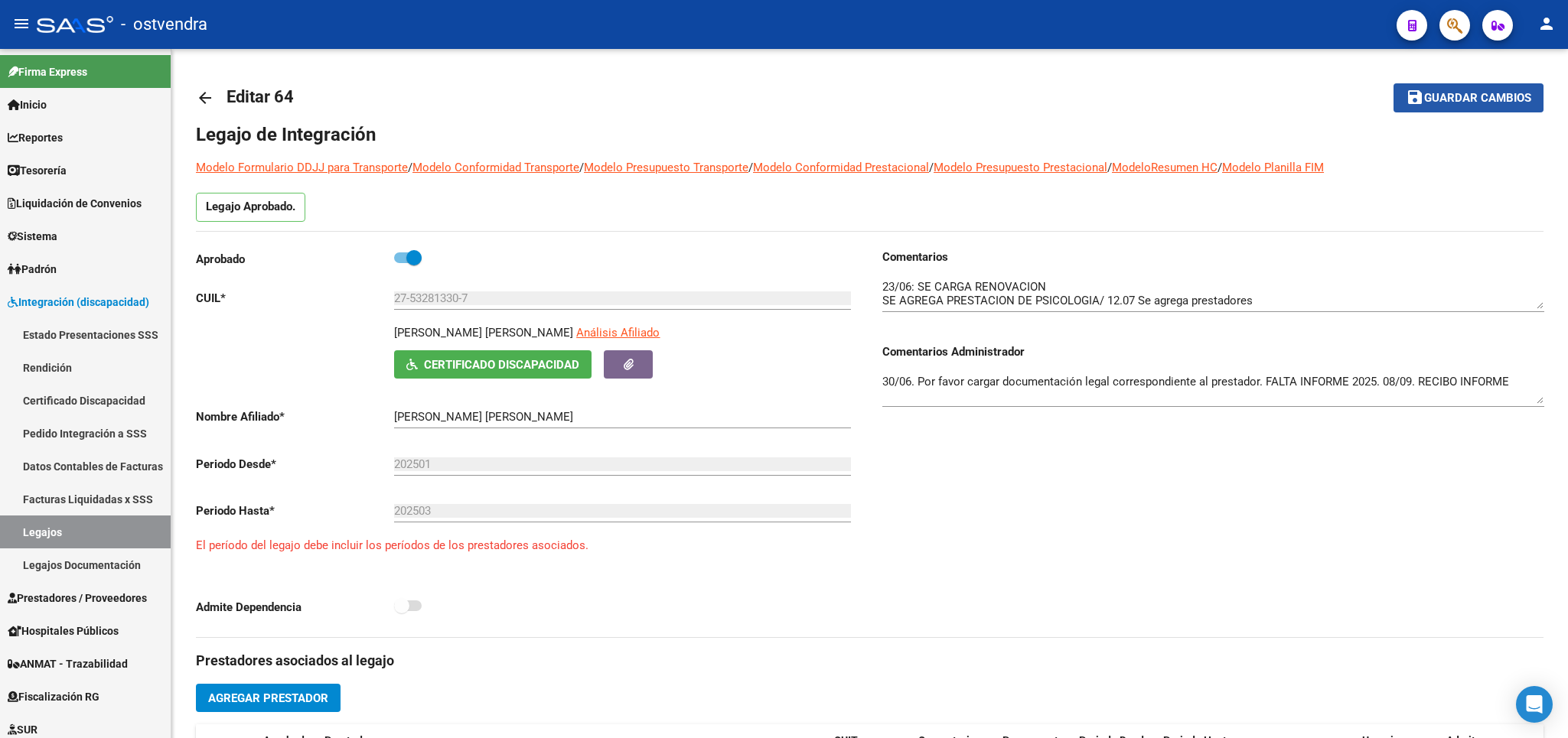
click at [1459, 98] on span "Guardar cambios" at bounding box center [1477, 98] width 107 height 14
click at [408, 257] on span at bounding box center [414, 258] width 15 height 15
click at [402, 263] on input "checkbox" at bounding box center [401, 263] width 1 height 1
checkbox input "false"
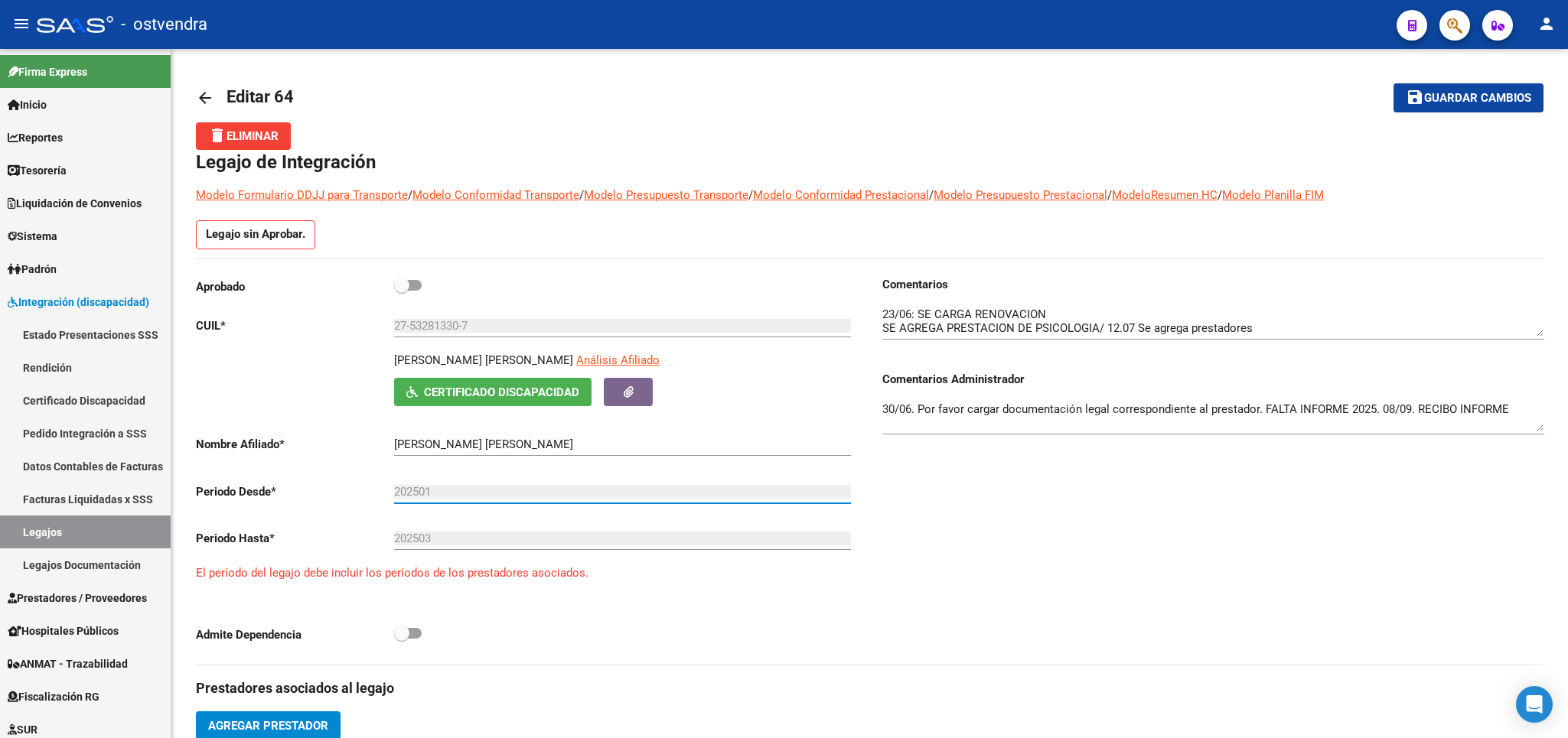
drag, startPoint x: 432, startPoint y: 494, endPoint x: 880, endPoint y: 461, distance: 449.2
click at [450, 489] on input "202501" at bounding box center [623, 492] width 457 height 14
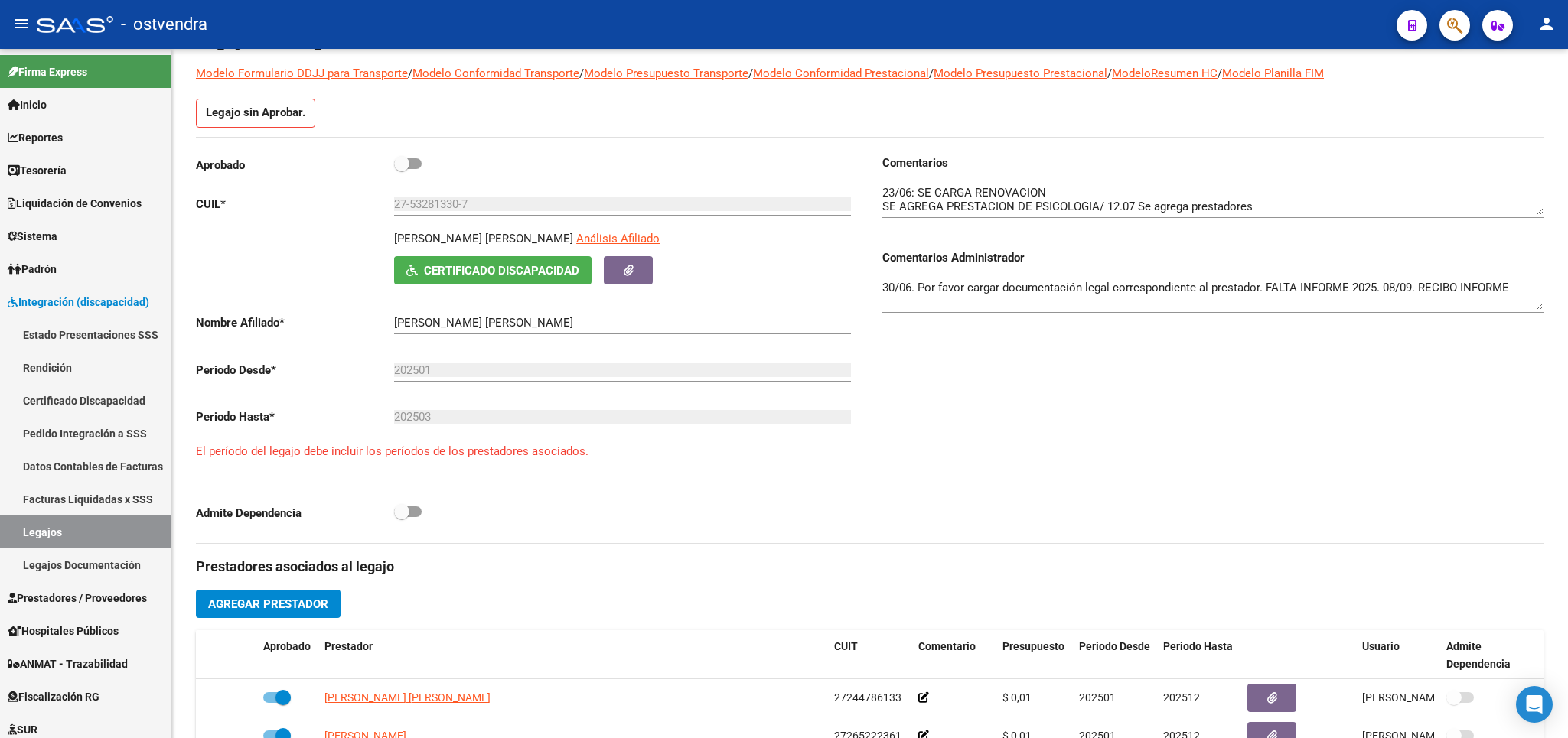
scroll to position [179, 0]
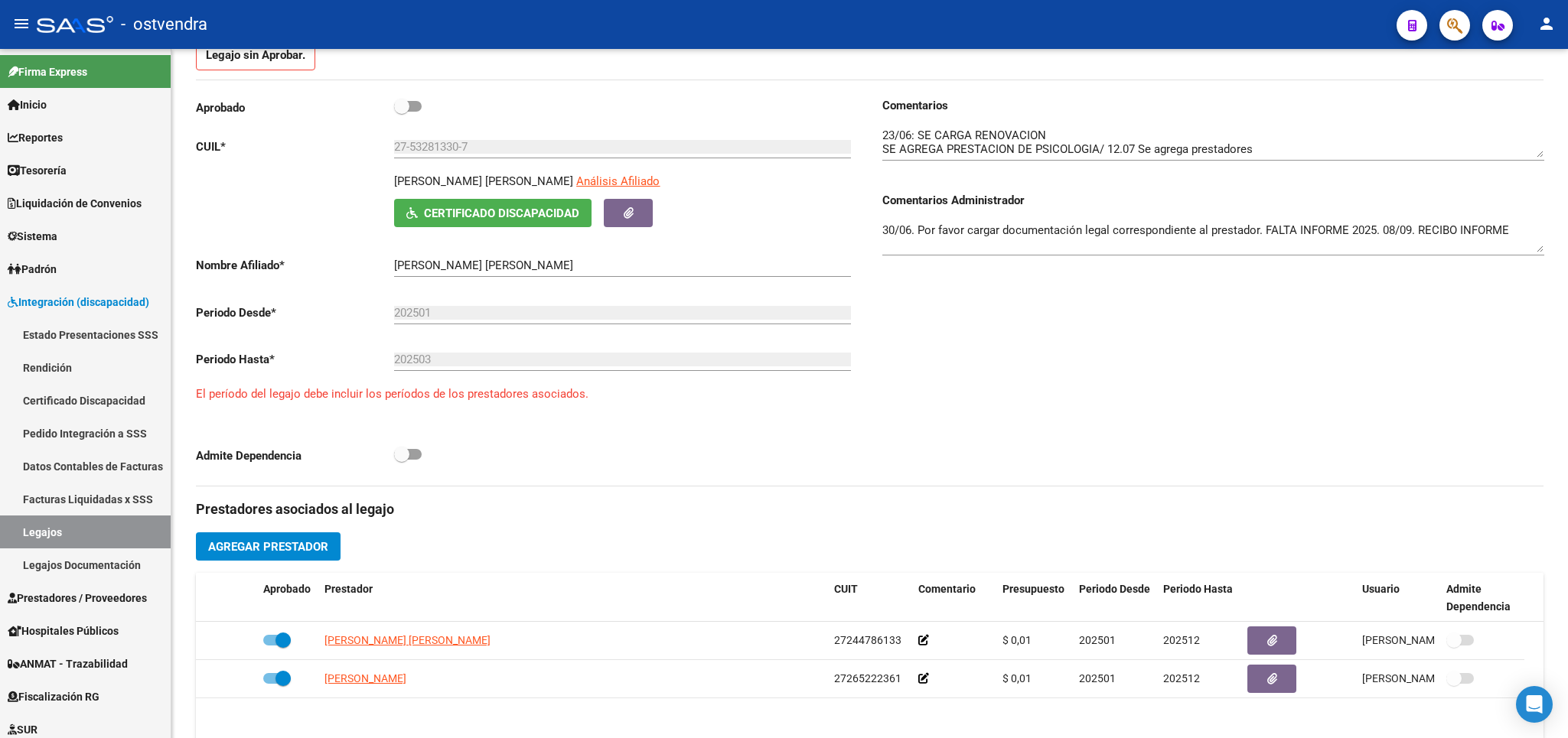
click at [427, 307] on div "202501 Ej: 202203" at bounding box center [623, 307] width 457 height 33
click at [437, 357] on input "202503" at bounding box center [623, 360] width 457 height 14
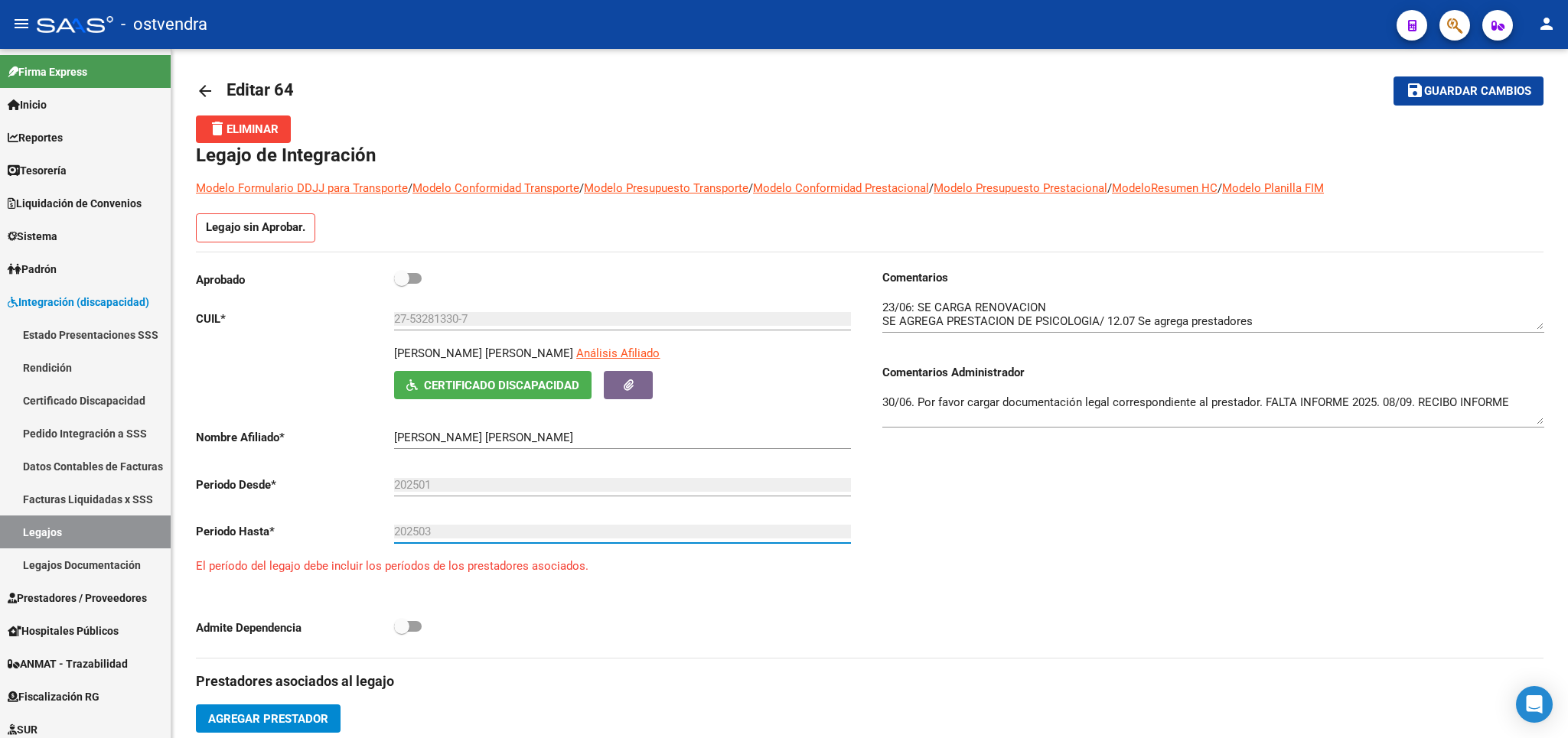
scroll to position [0, 0]
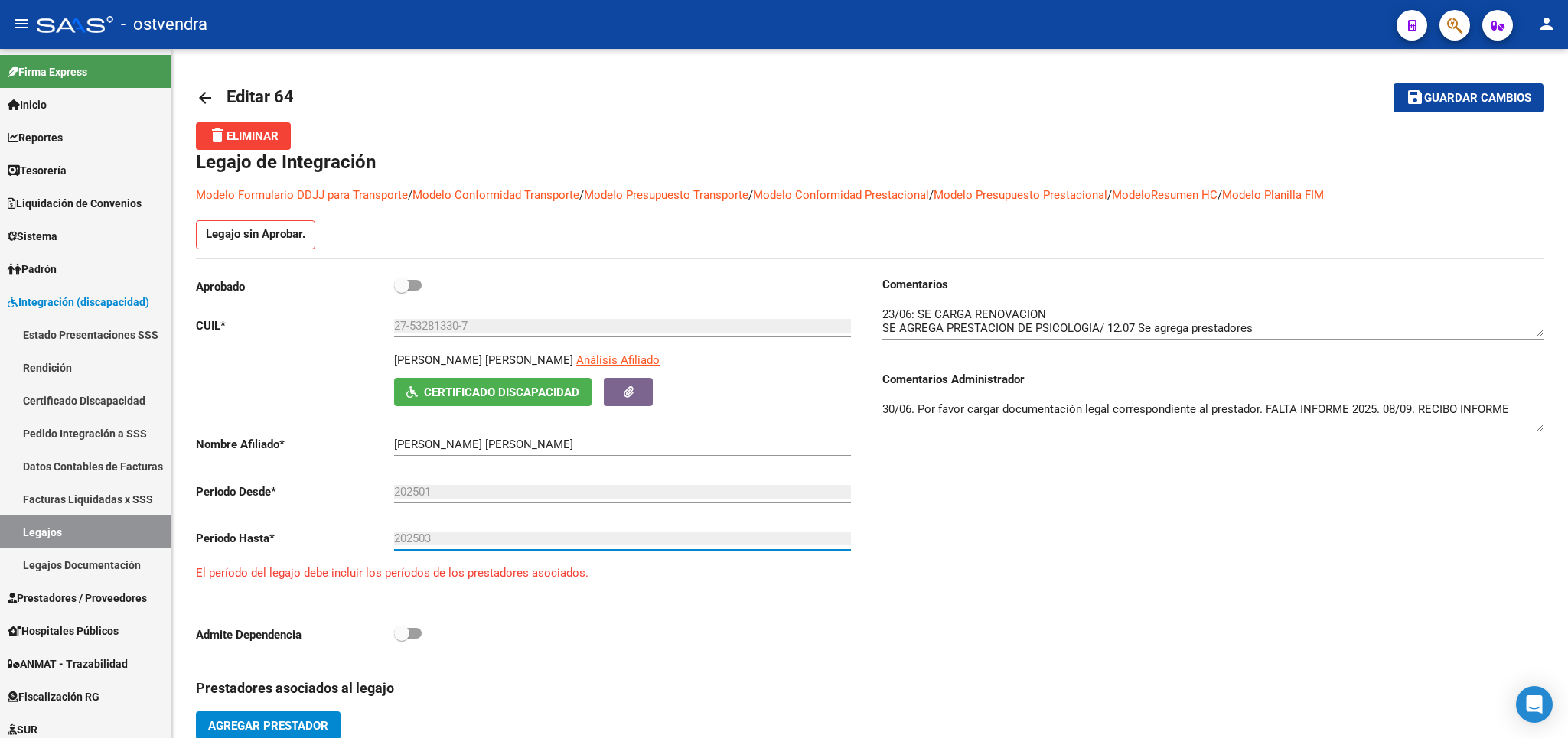
drag, startPoint x: 461, startPoint y: 543, endPoint x: 383, endPoint y: 498, distance: 90.0
click at [394, 539] on input "202503" at bounding box center [623, 539] width 457 height 14
click at [1132, 594] on div "Comentarios Comentarios Administrador 30/06. Por favor cargar documentación leg…" at bounding box center [1207, 470] width 674 height 389
drag, startPoint x: 54, startPoint y: 530, endPoint x: 154, endPoint y: 290, distance: 260.0
click at [51, 530] on link "Legajos" at bounding box center [85, 532] width 170 height 33
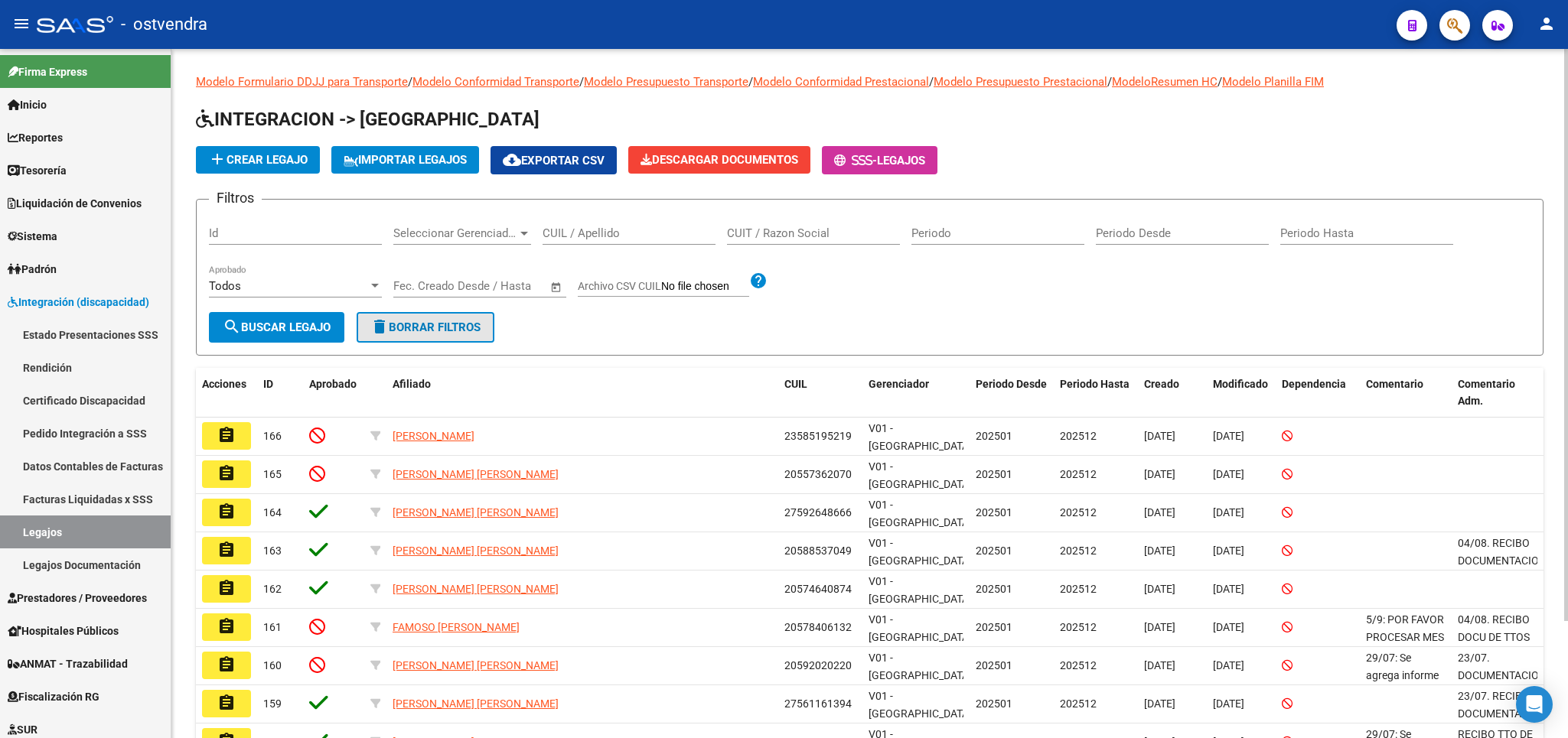
click at [413, 328] on span "delete Borrar Filtros" at bounding box center [425, 327] width 111 height 14
click at [613, 234] on input "CUIL / Apellido" at bounding box center [629, 233] width 173 height 14
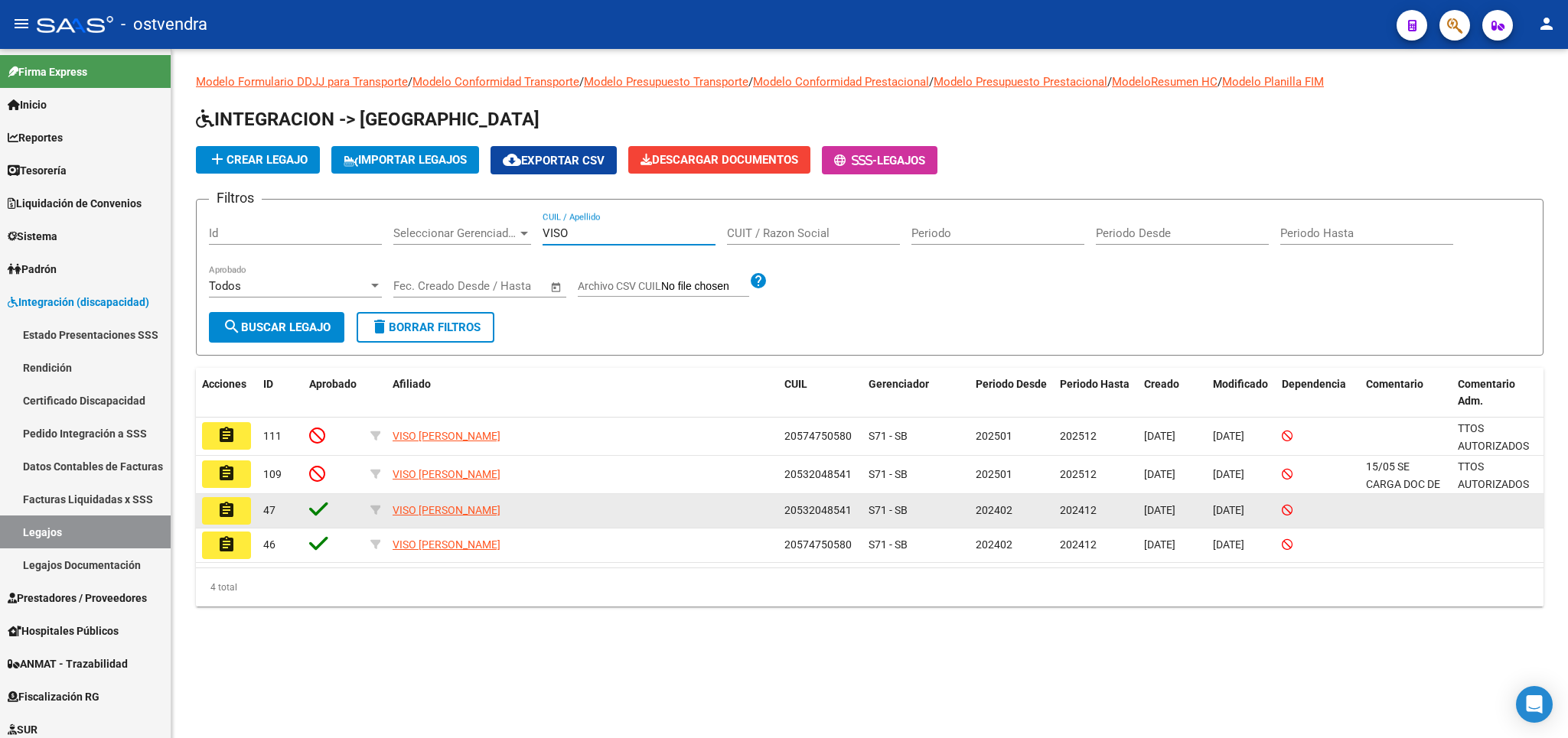
type input "VISO"
click at [245, 511] on button "assignment" at bounding box center [227, 510] width 49 height 27
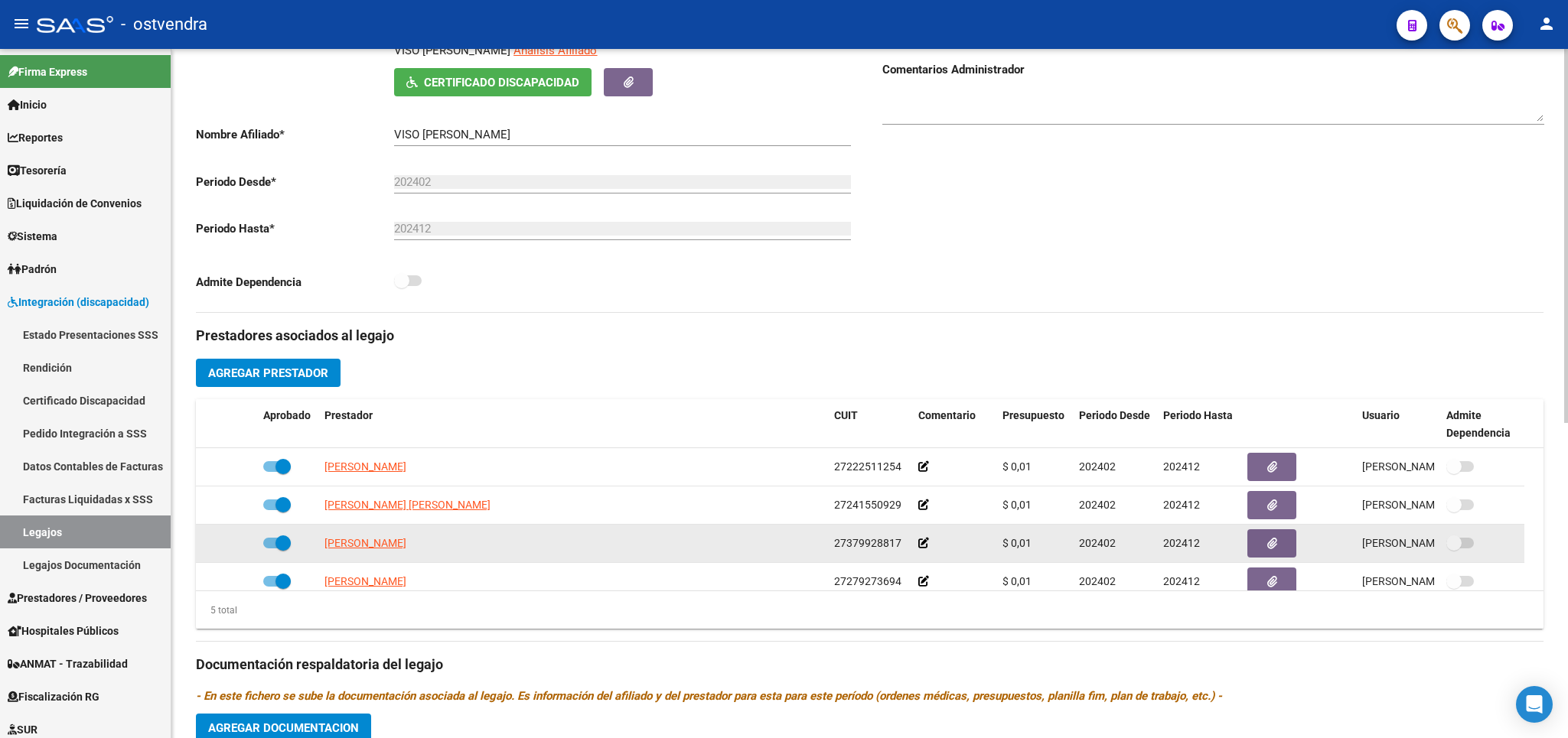
scroll to position [358, 0]
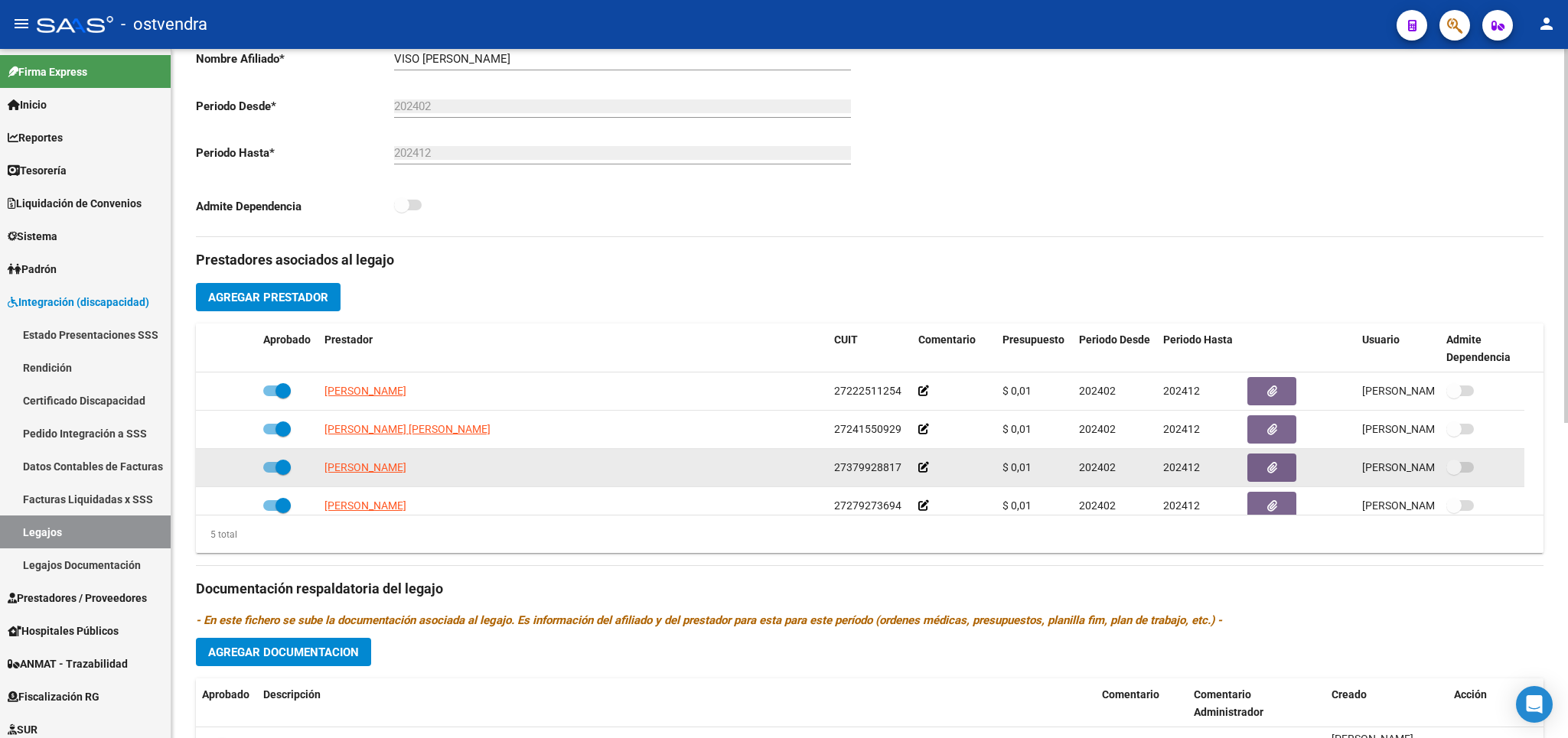
click at [1247, 470] on datatable-body-cell at bounding box center [1298, 467] width 115 height 37
click at [1257, 472] on button "button" at bounding box center [1271, 467] width 49 height 28
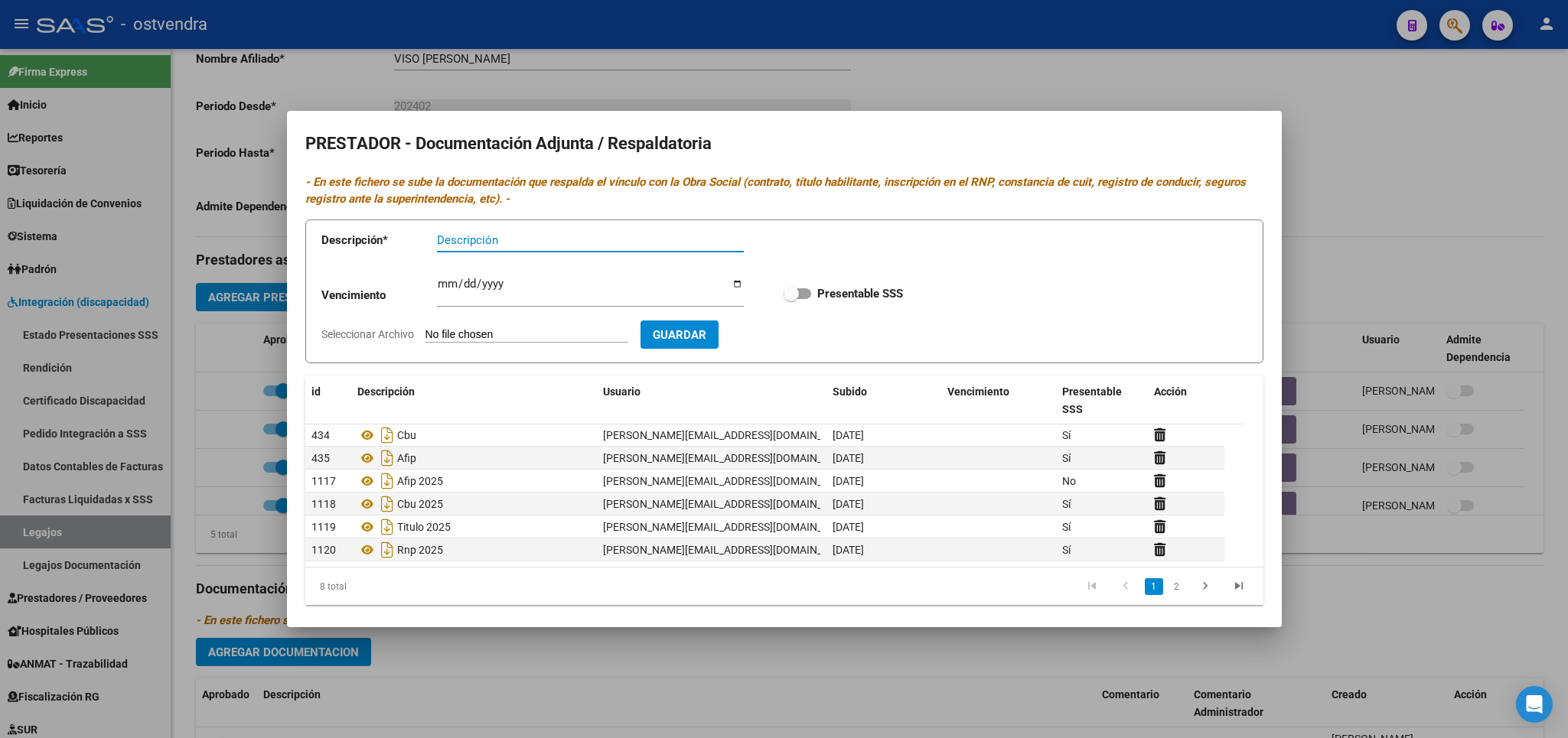
scroll to position [0, 0]
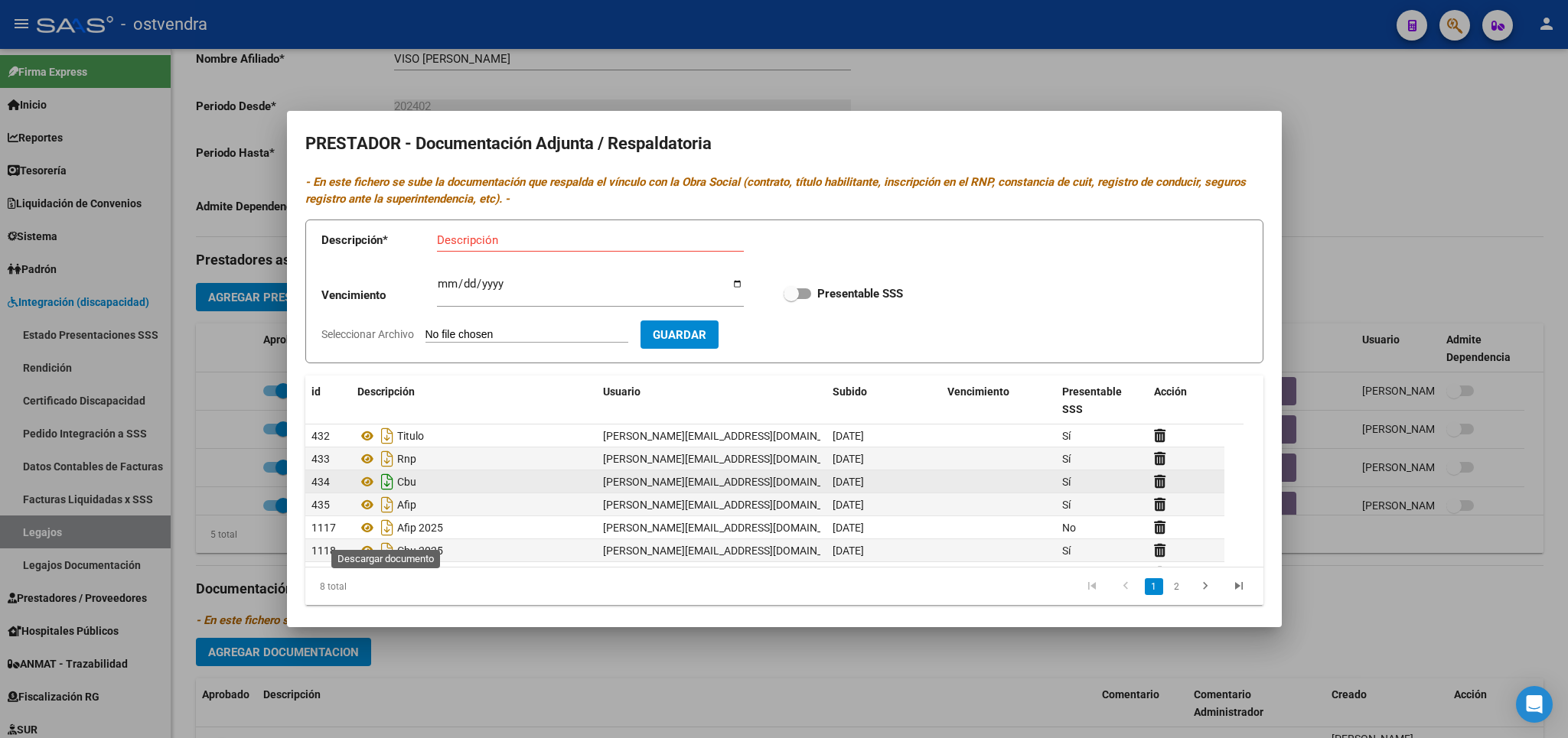
click at [386, 494] on icon "Descargar documento" at bounding box center [387, 482] width 20 height 24
